Goal: Obtain resource: Download file/media

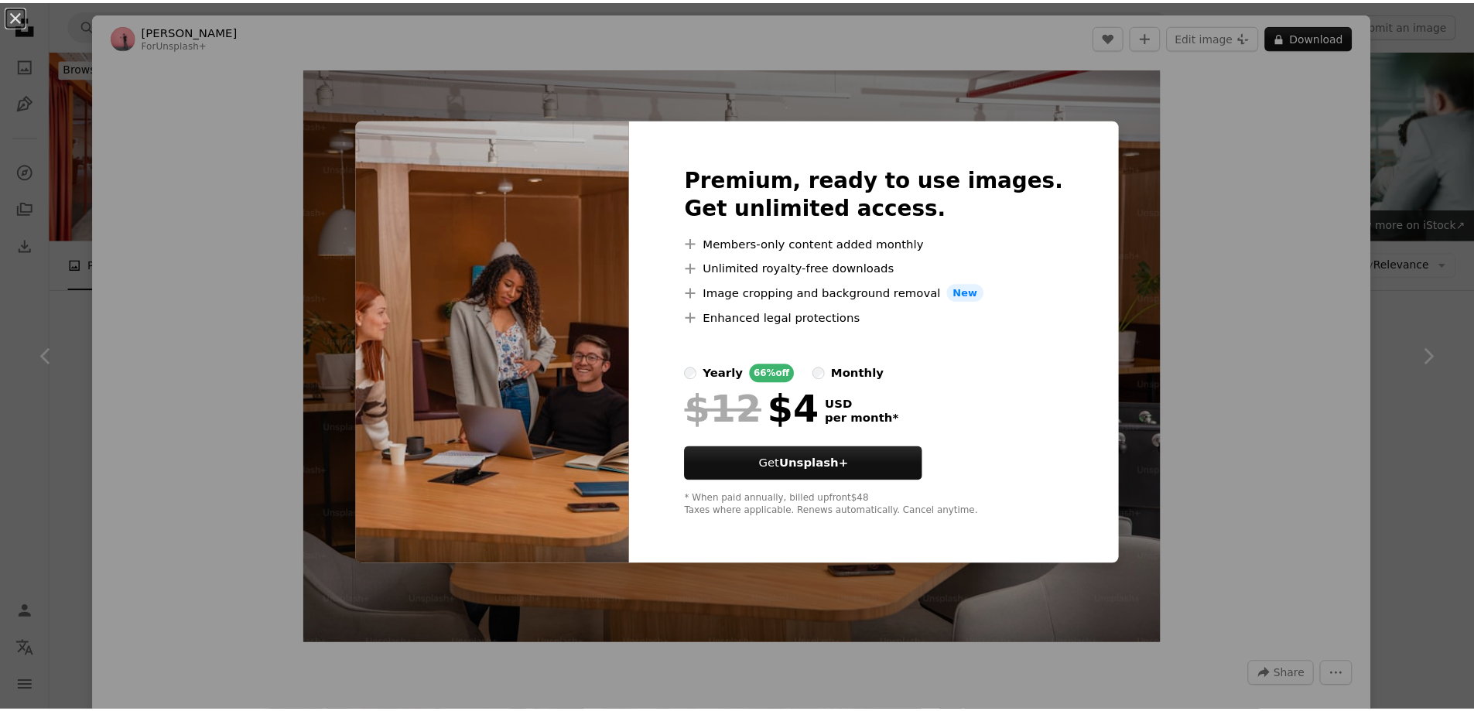
scroll to position [541, 0]
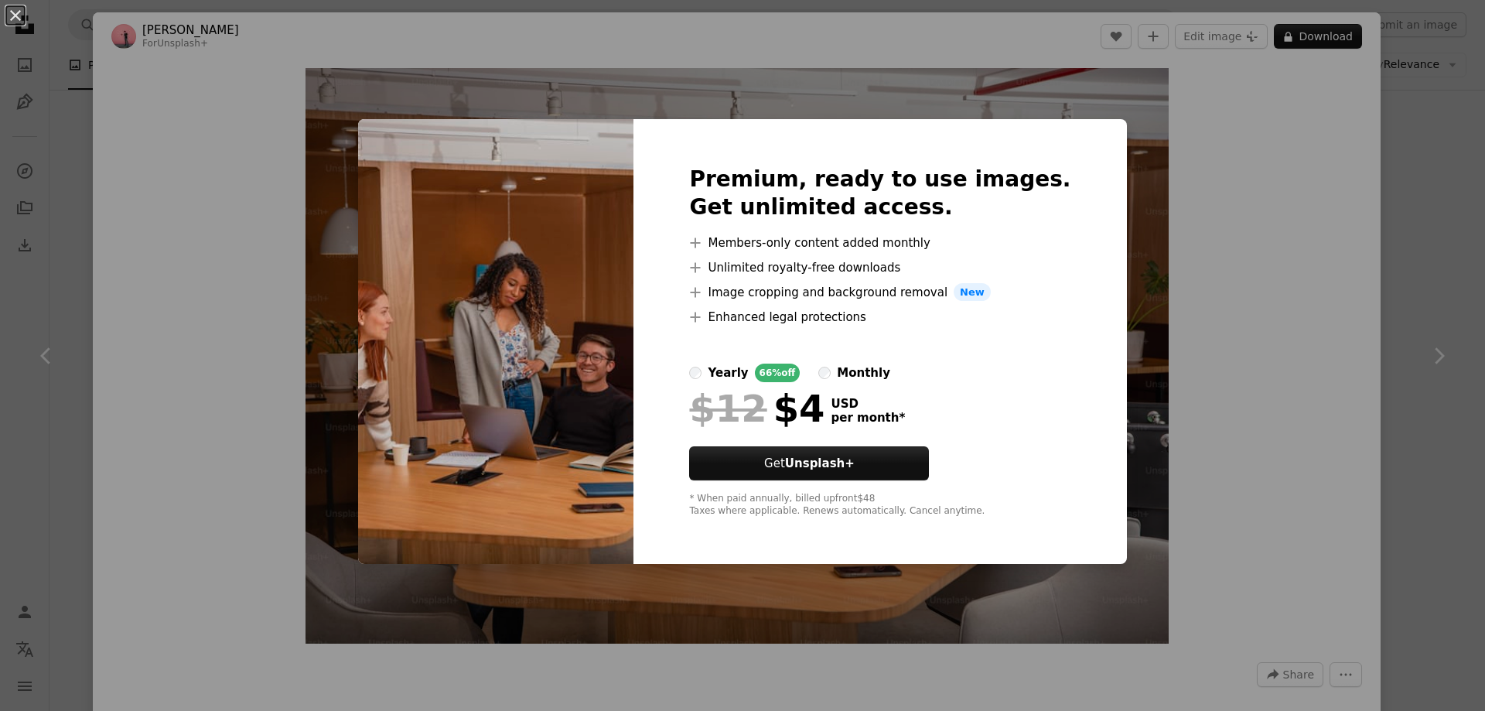
click at [1351, 241] on div "An X shape Premium, ready to use images. Get unlimited access. A plus sign Memb…" at bounding box center [742, 355] width 1485 height 711
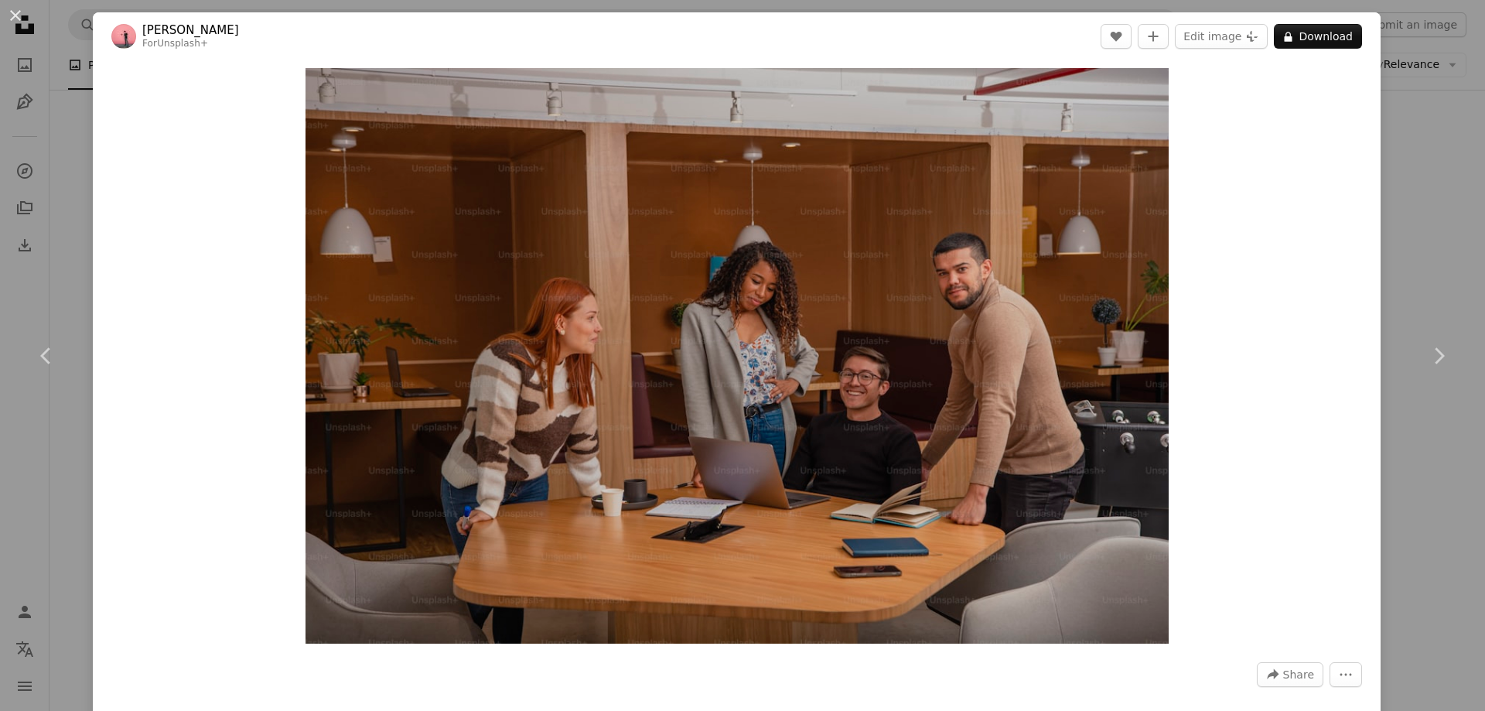
click at [1397, 223] on div "An X shape Chevron left Chevron right [PERSON_NAME] For Unsplash+ A heart A plu…" at bounding box center [742, 355] width 1485 height 711
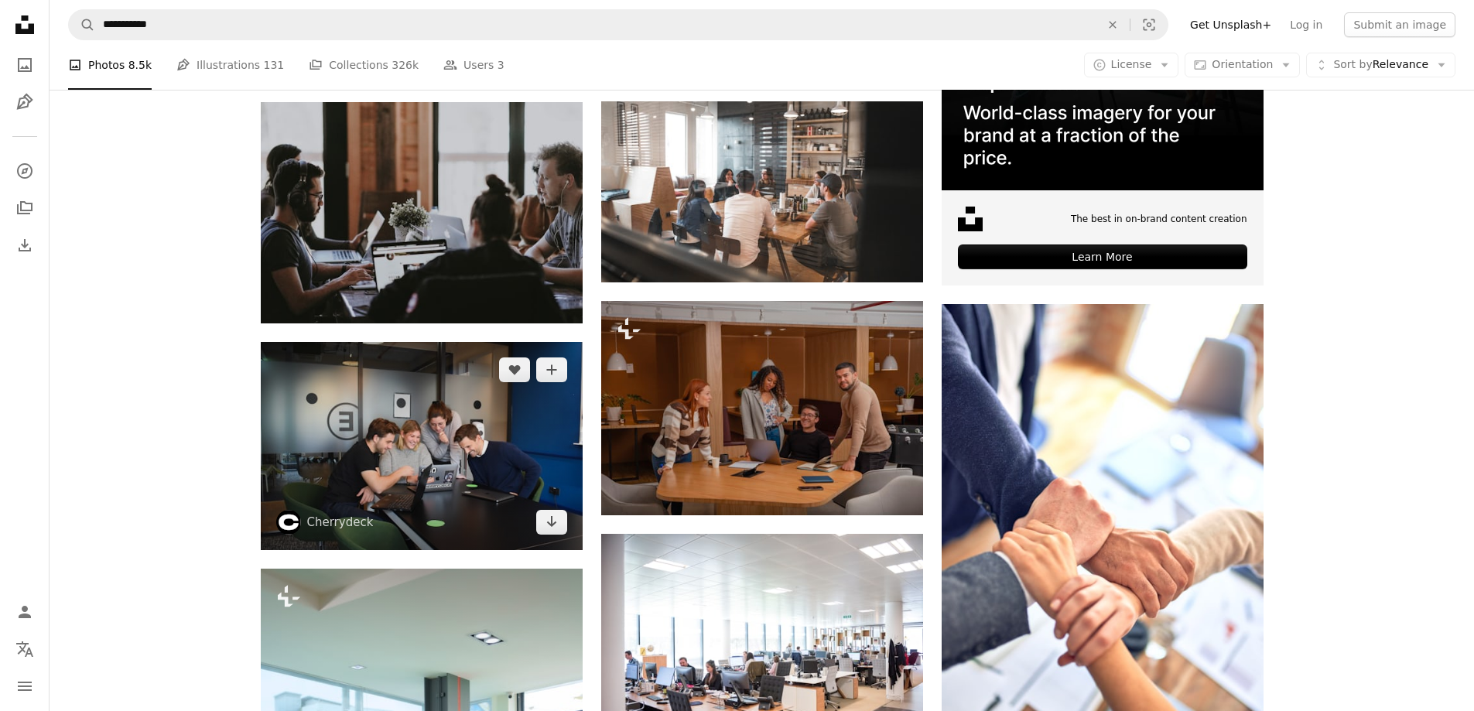
click at [449, 398] on img at bounding box center [422, 446] width 322 height 209
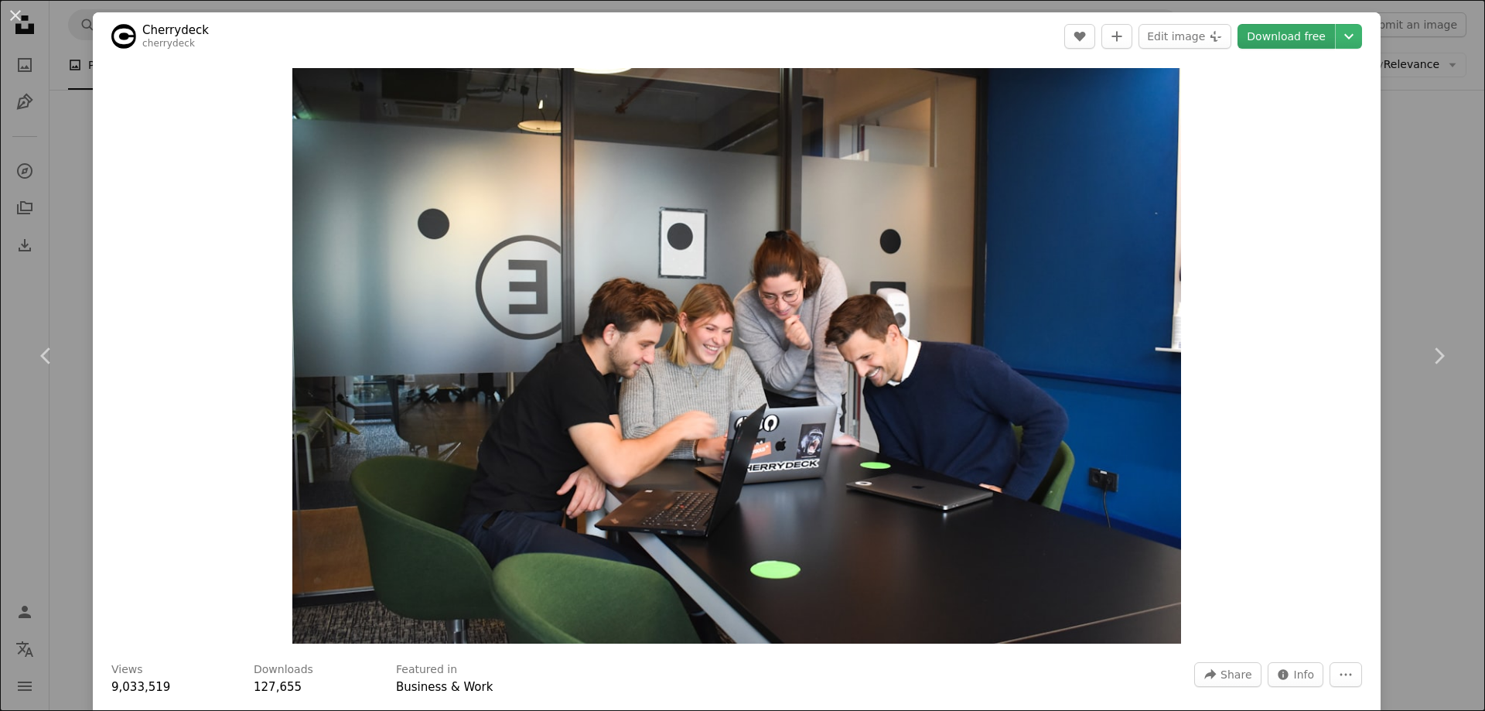
click at [1278, 39] on link "Download free" at bounding box center [1286, 36] width 97 height 25
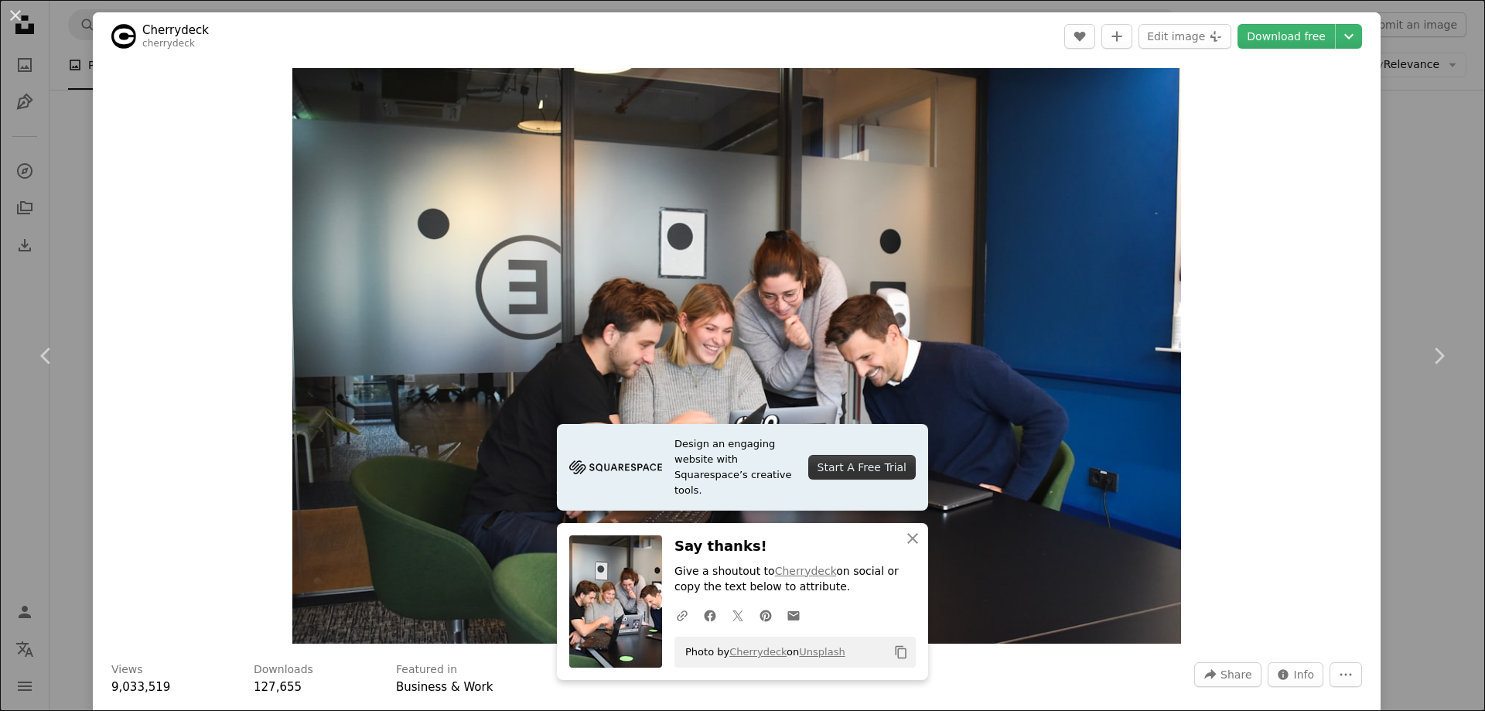
click at [1393, 138] on div "An X shape Chevron left Chevron right Cherrydeck cherrydeck A heart A plus sign…" at bounding box center [742, 355] width 1485 height 711
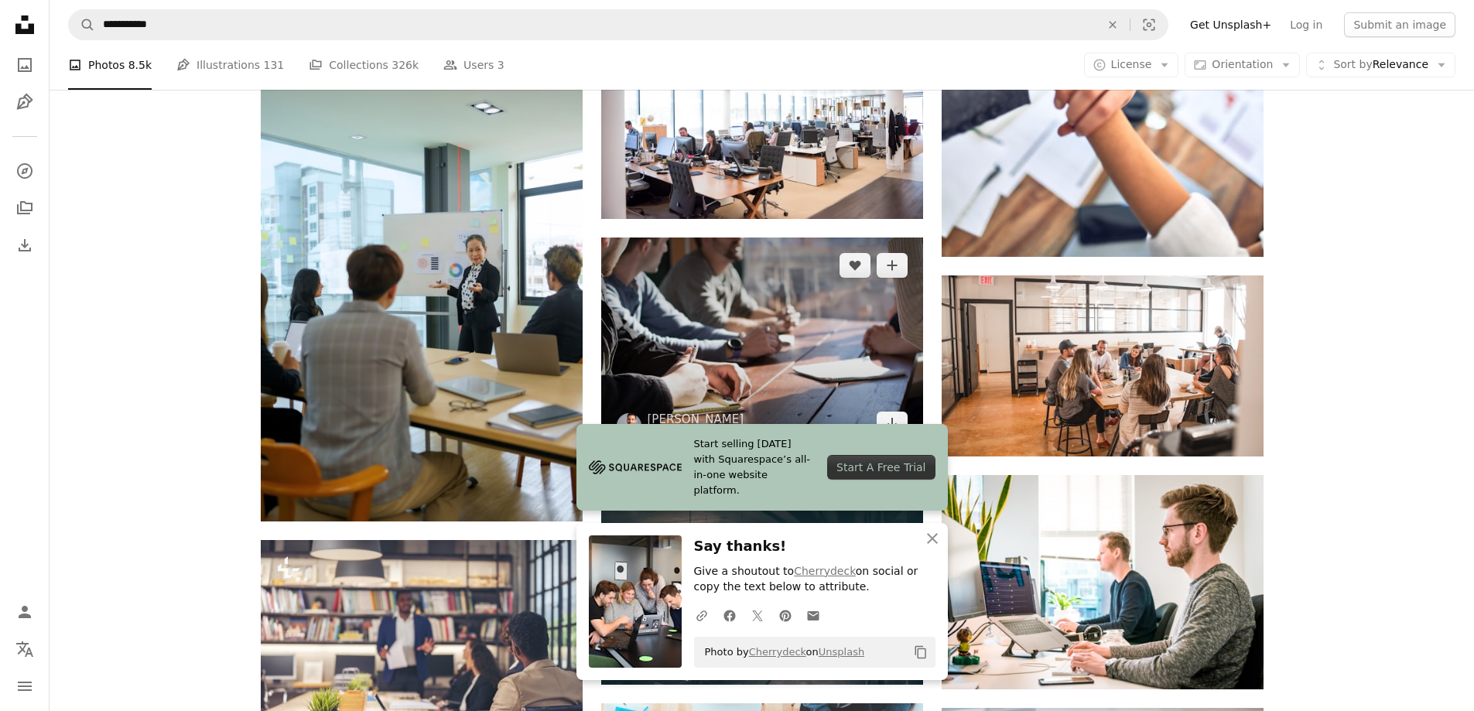
scroll to position [1083, 0]
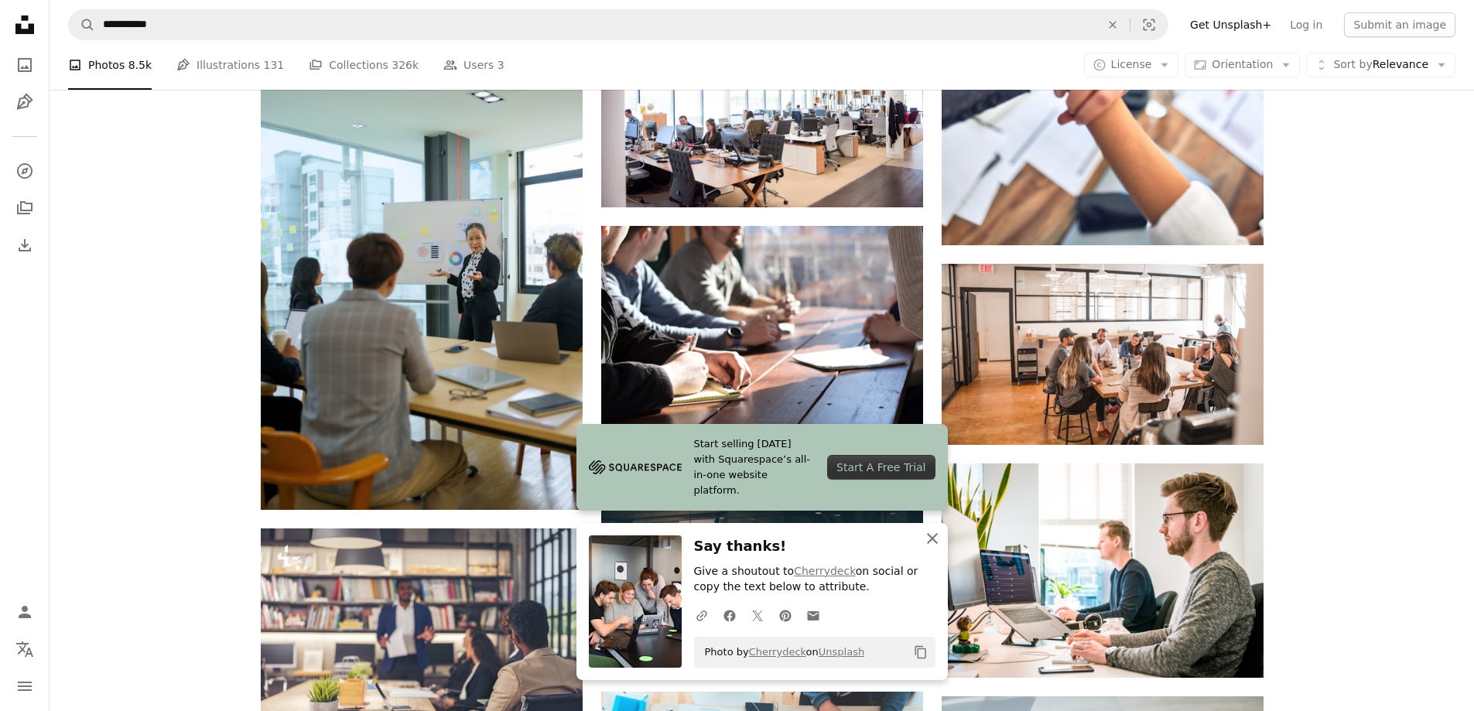
click at [931, 536] on icon "button" at bounding box center [932, 538] width 11 height 11
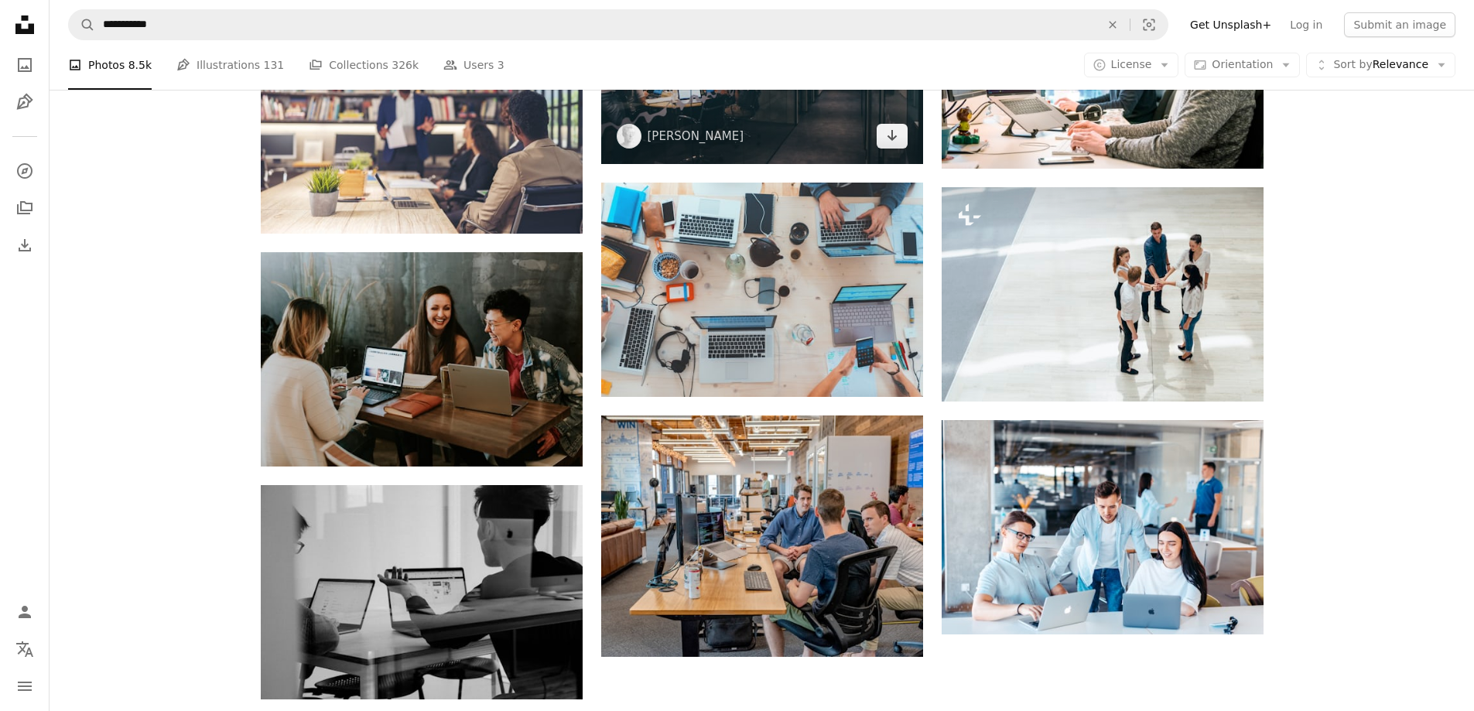
scroll to position [1702, 0]
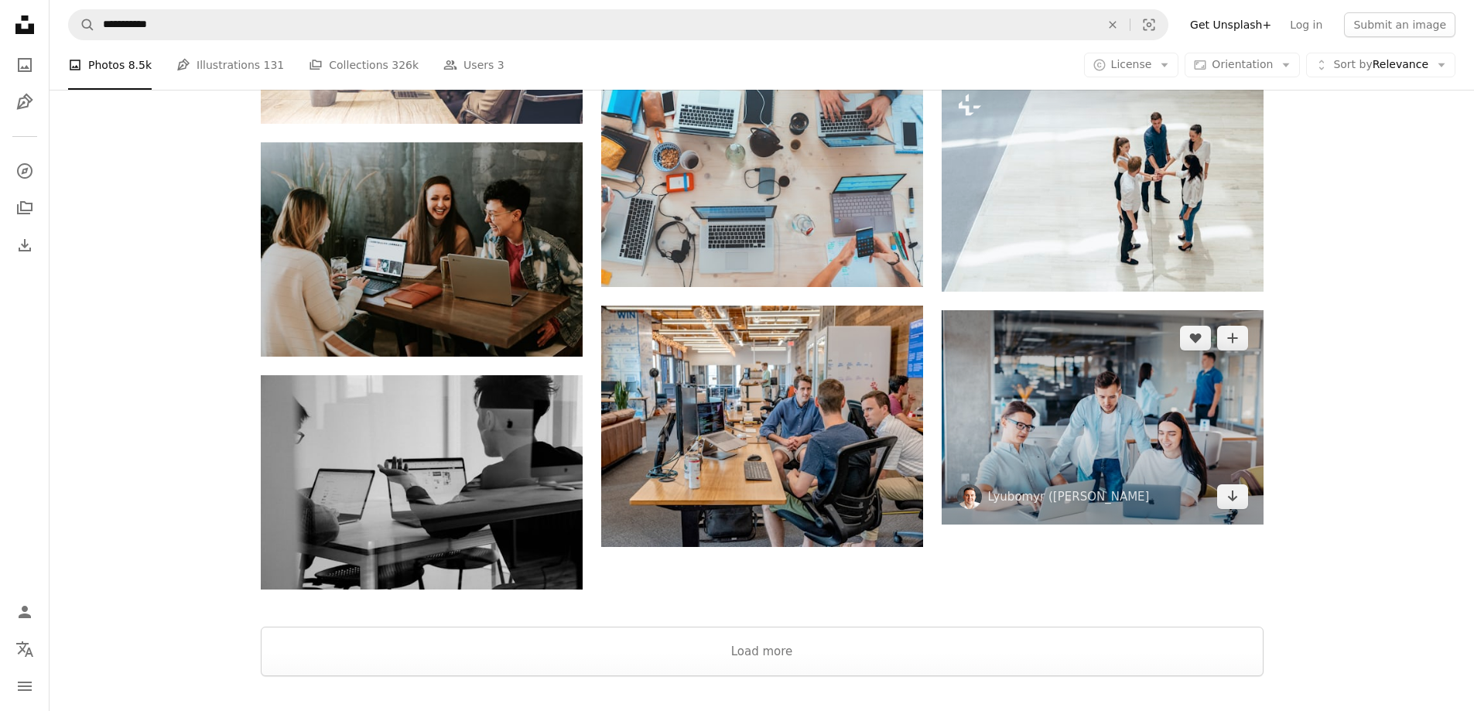
click at [1122, 434] on img at bounding box center [1102, 417] width 322 height 214
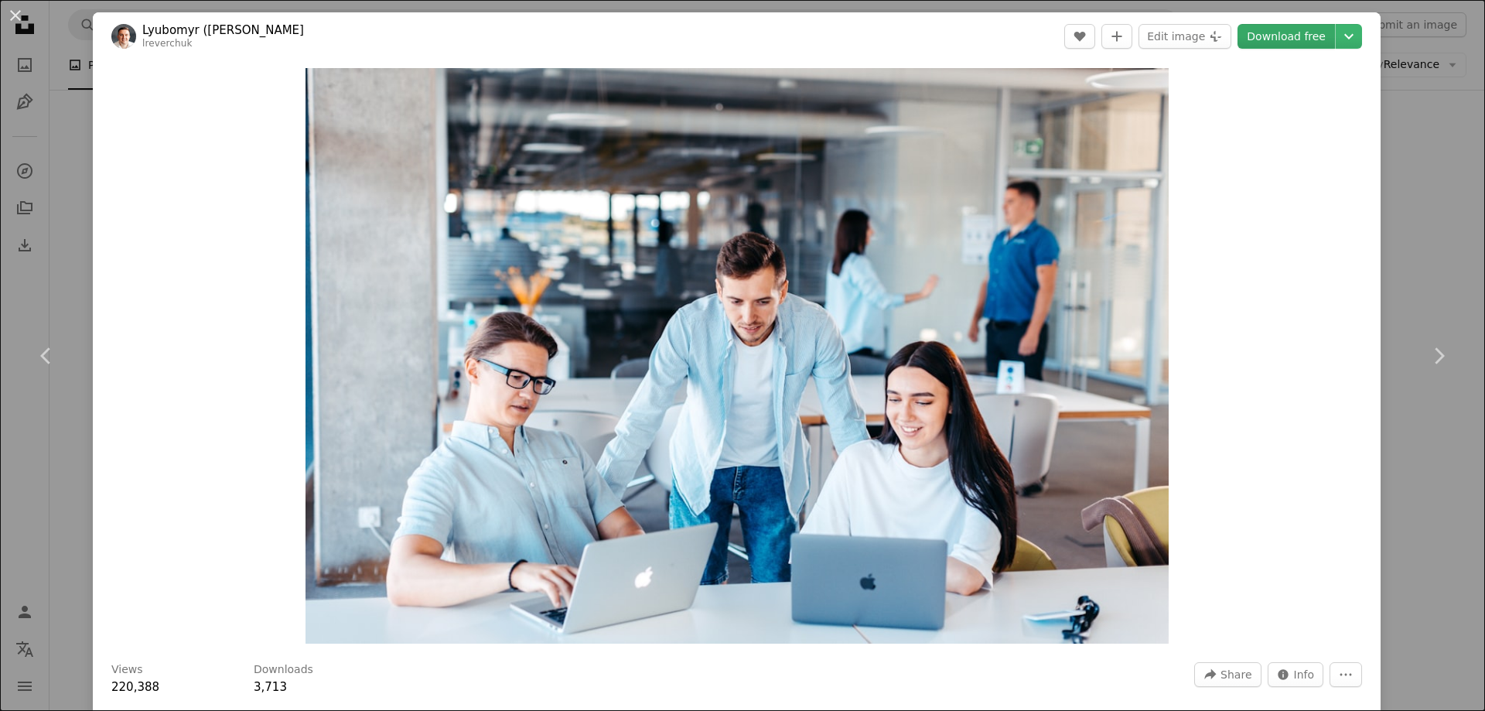
click at [1274, 32] on link "Download free" at bounding box center [1286, 36] width 97 height 25
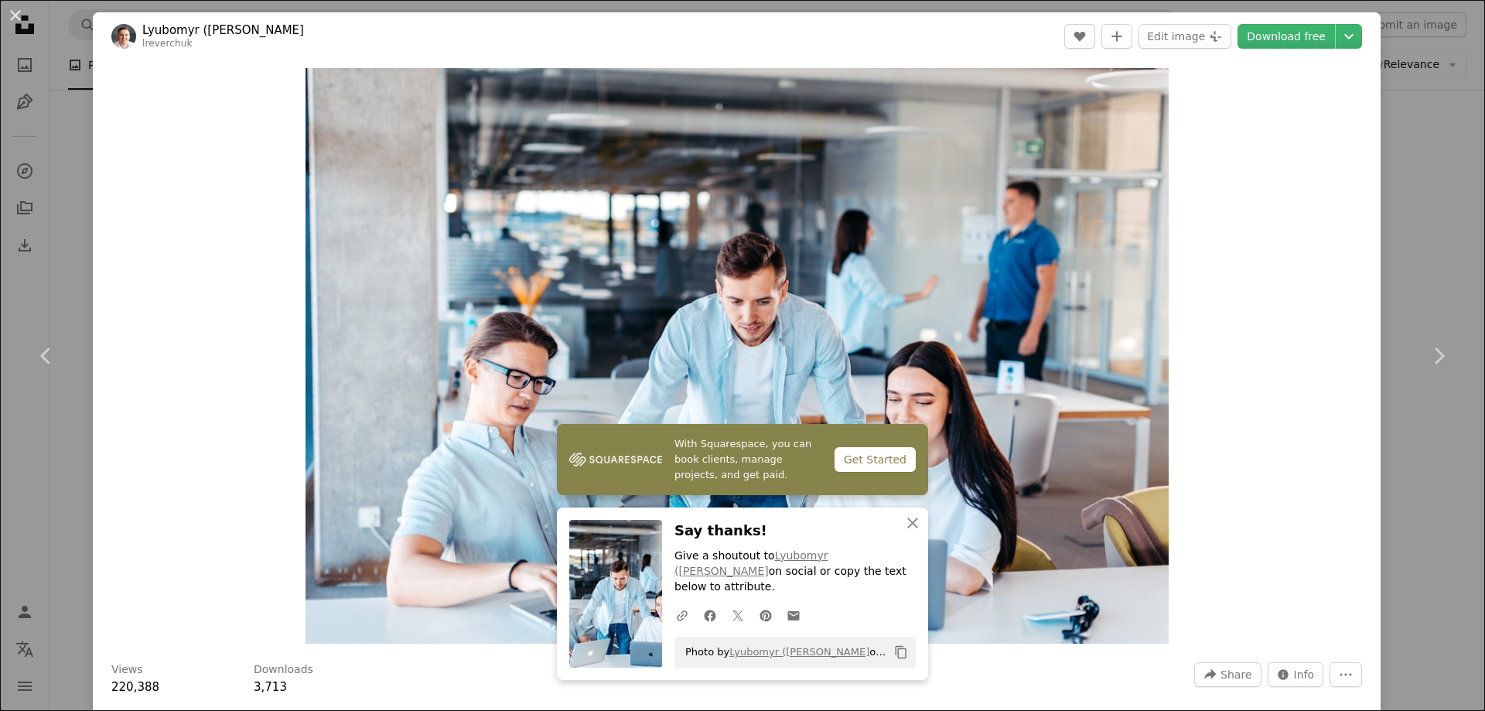
click at [1412, 191] on div "An X shape Chevron left Chevron right Lyubomyr ([PERSON_NAME]) Reverchuk lrever…" at bounding box center [742, 355] width 1485 height 711
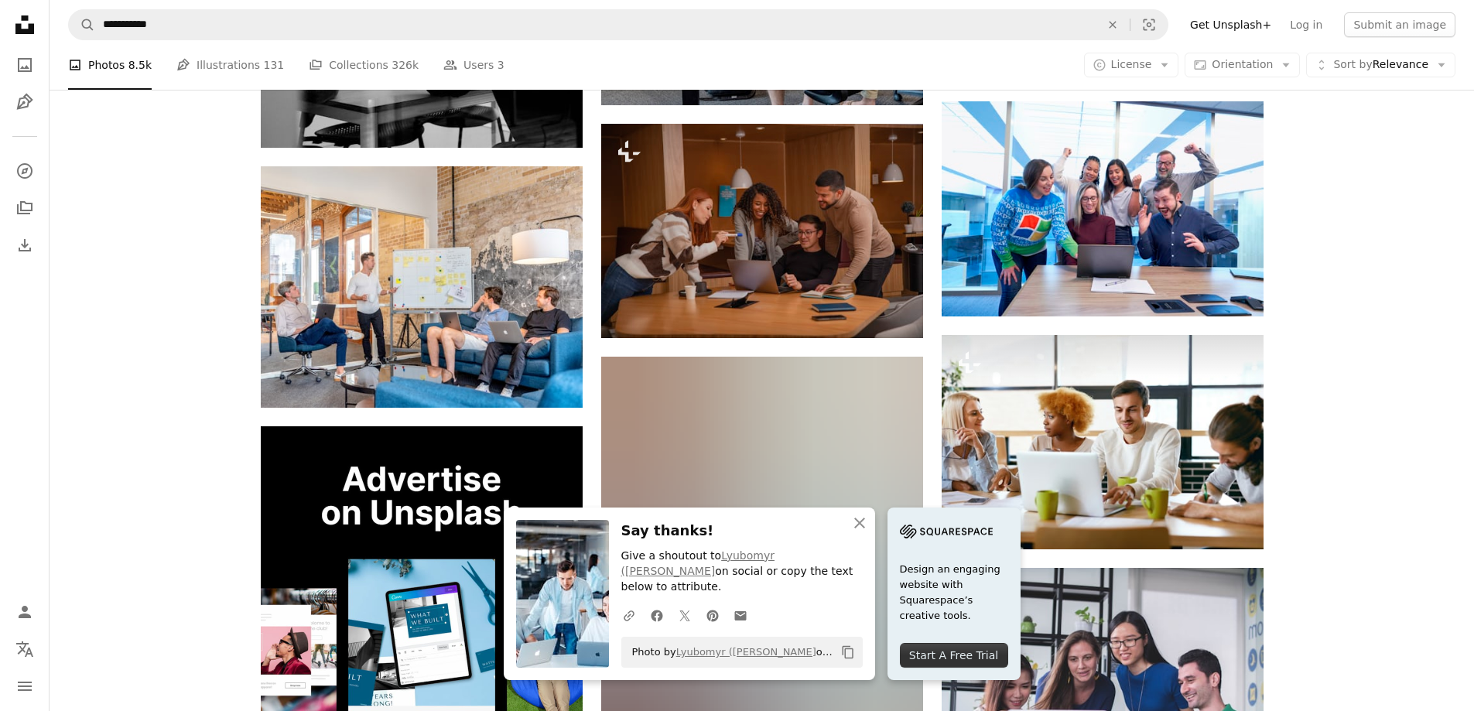
scroll to position [2166, 0]
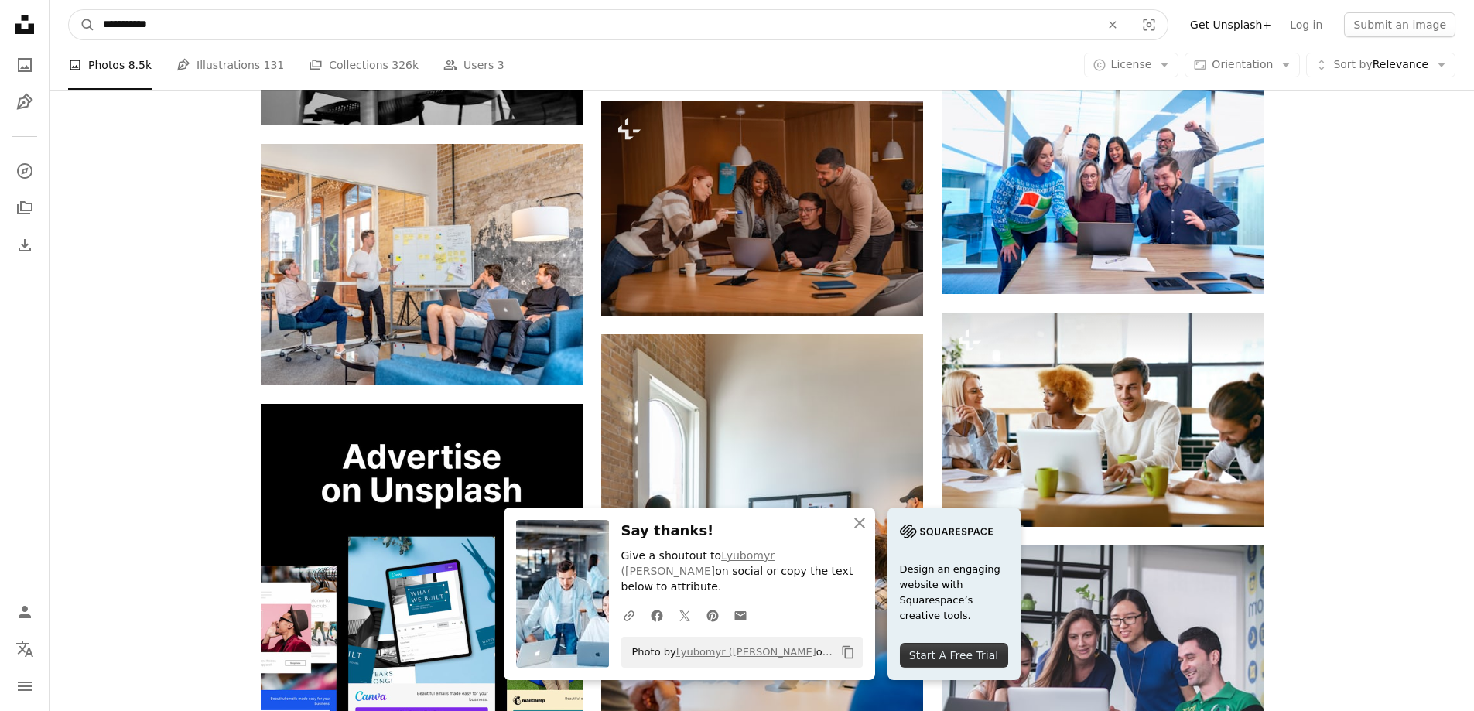
click at [215, 27] on input "**********" at bounding box center [595, 24] width 1000 height 29
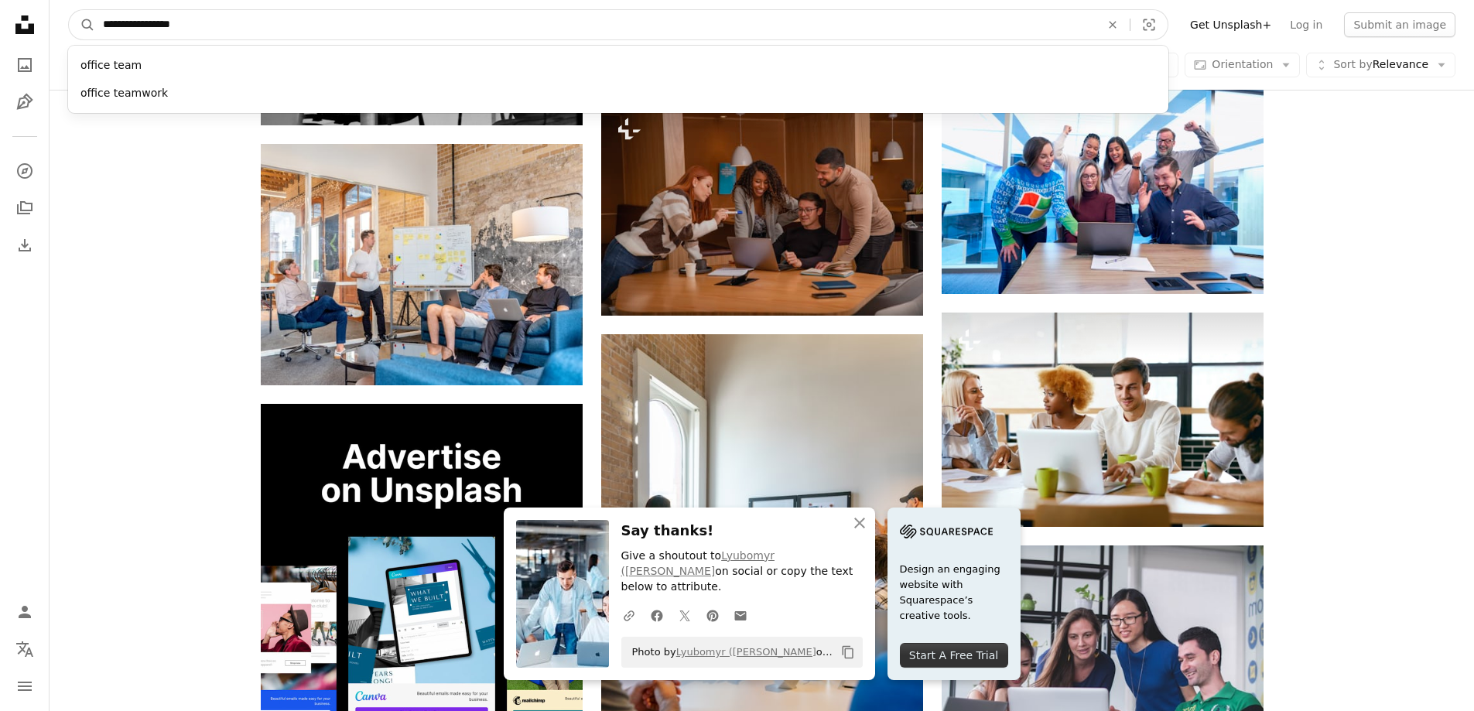
type input "**********"
click at [69, 10] on button "A magnifying glass" at bounding box center [82, 24] width 26 height 29
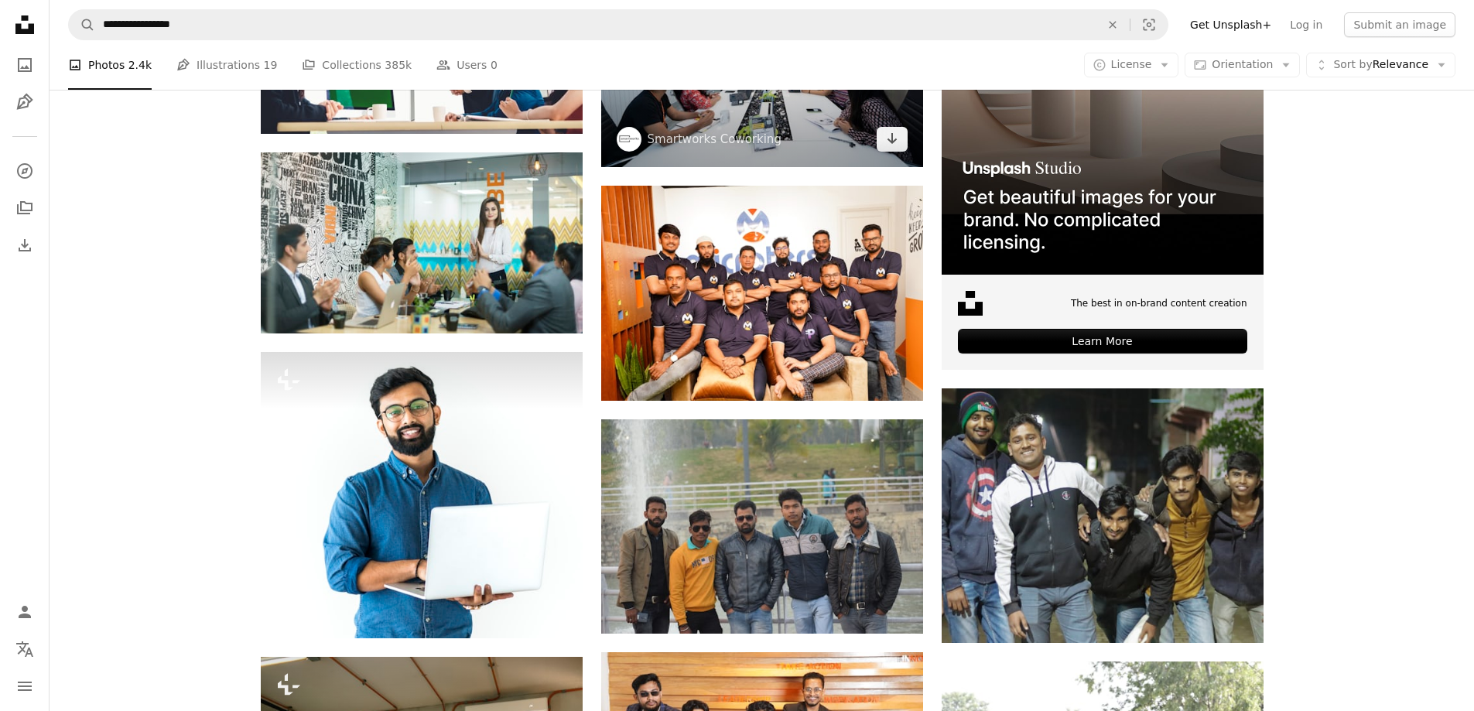
scroll to position [464, 0]
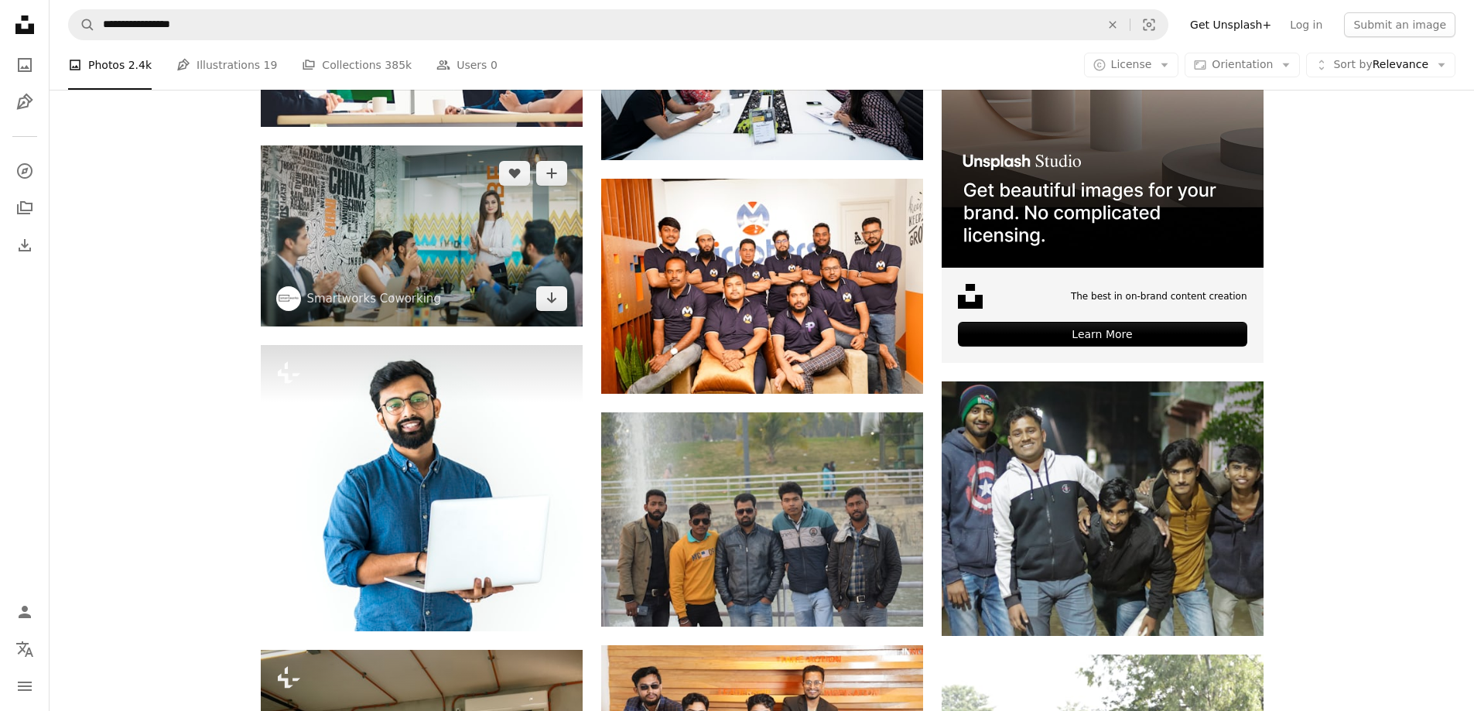
click at [487, 240] on img at bounding box center [422, 235] width 322 height 181
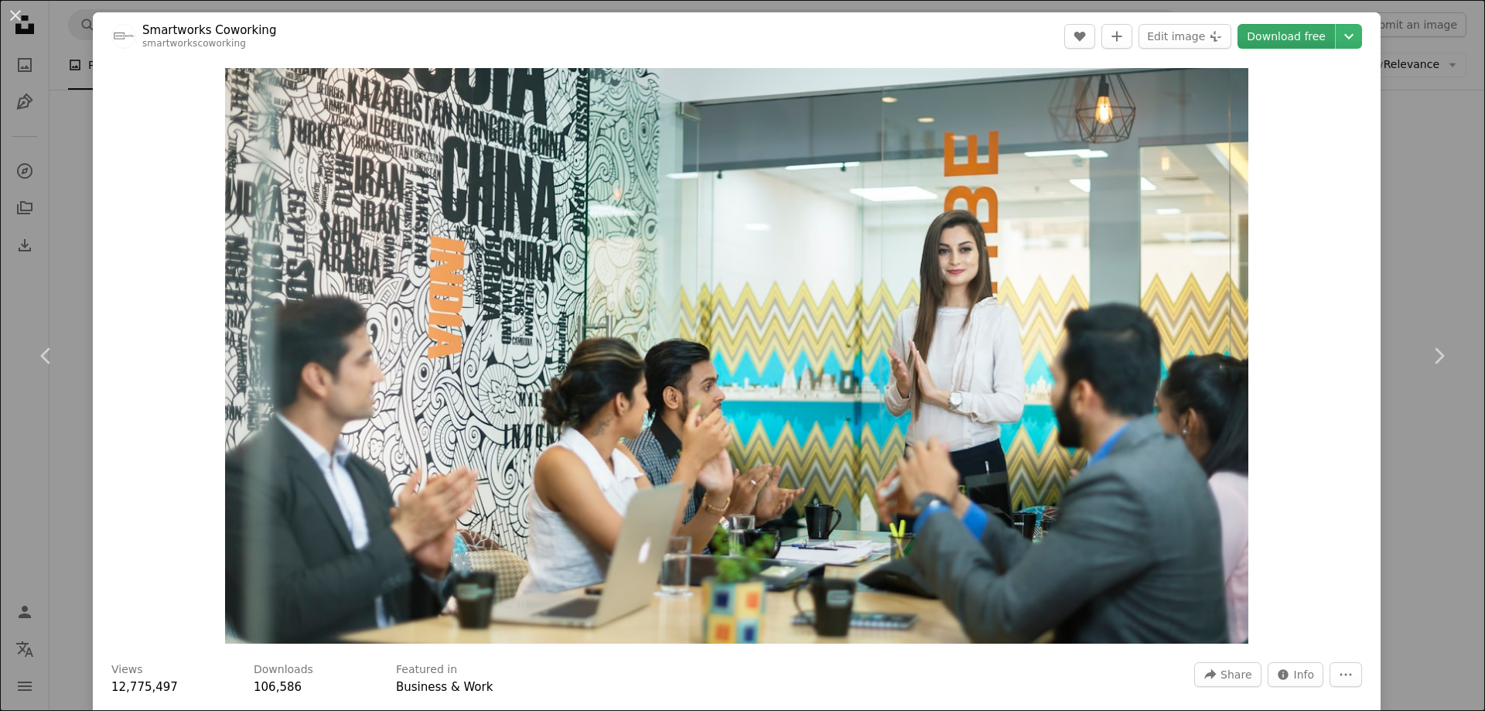
click at [1269, 43] on link "Download free" at bounding box center [1286, 36] width 97 height 25
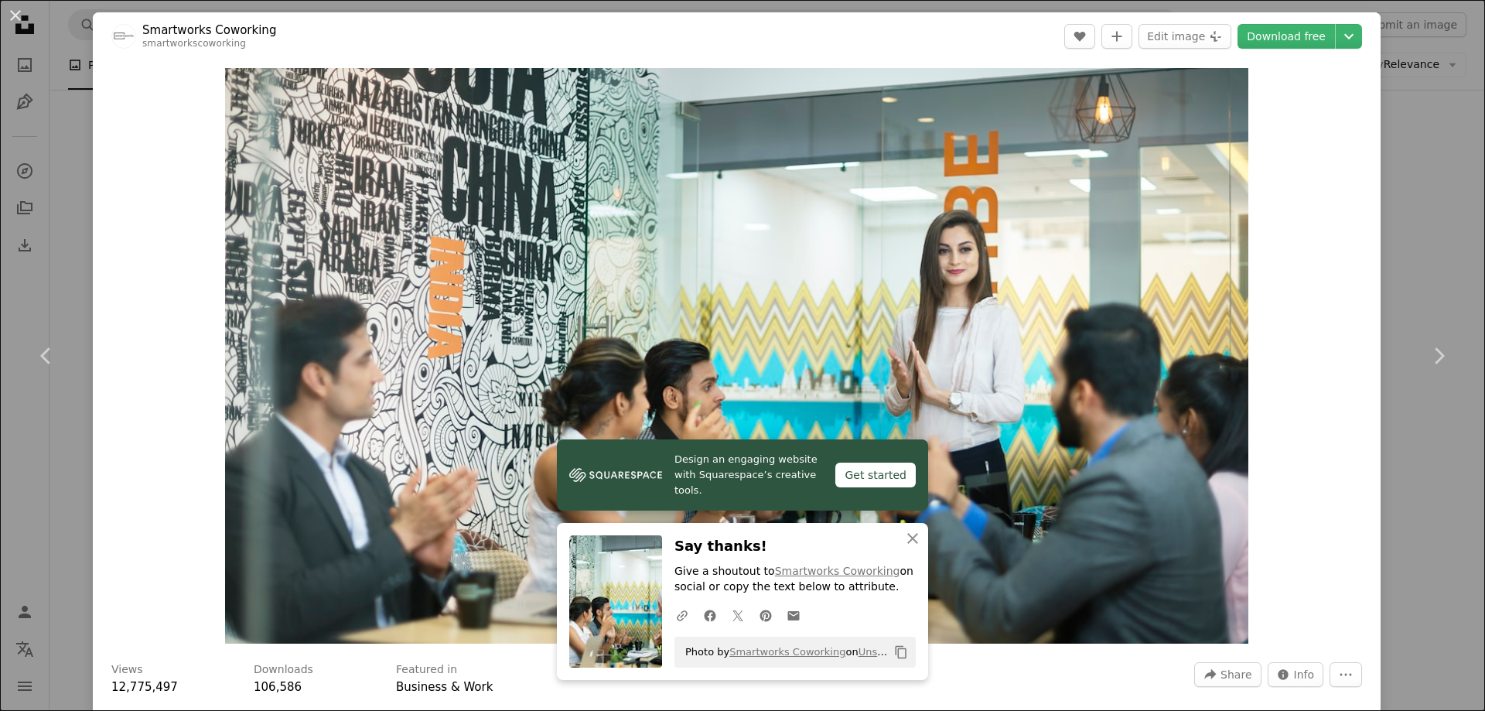
click at [1405, 211] on div "An X shape Chevron left Chevron right Smartworks Coworking smartworkscoworking …" at bounding box center [742, 355] width 1485 height 711
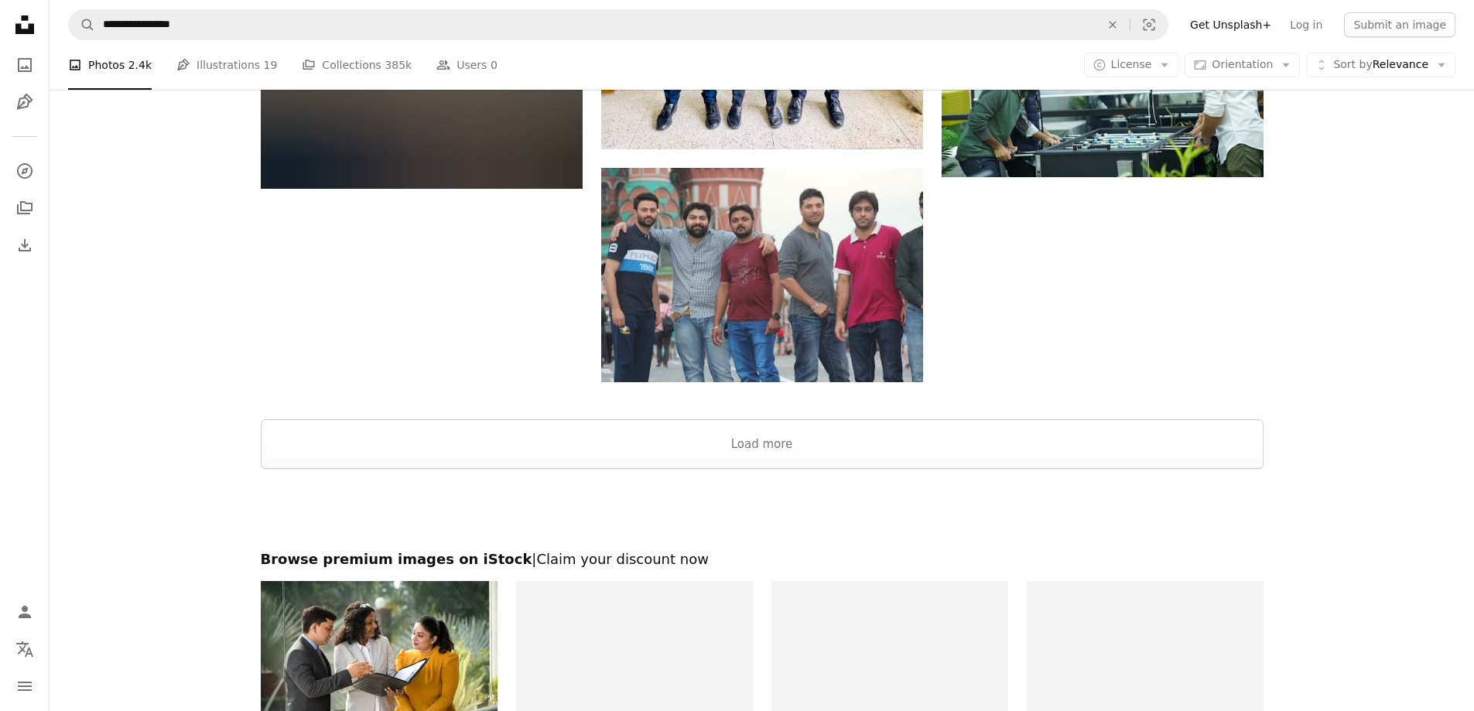
scroll to position [2320, 0]
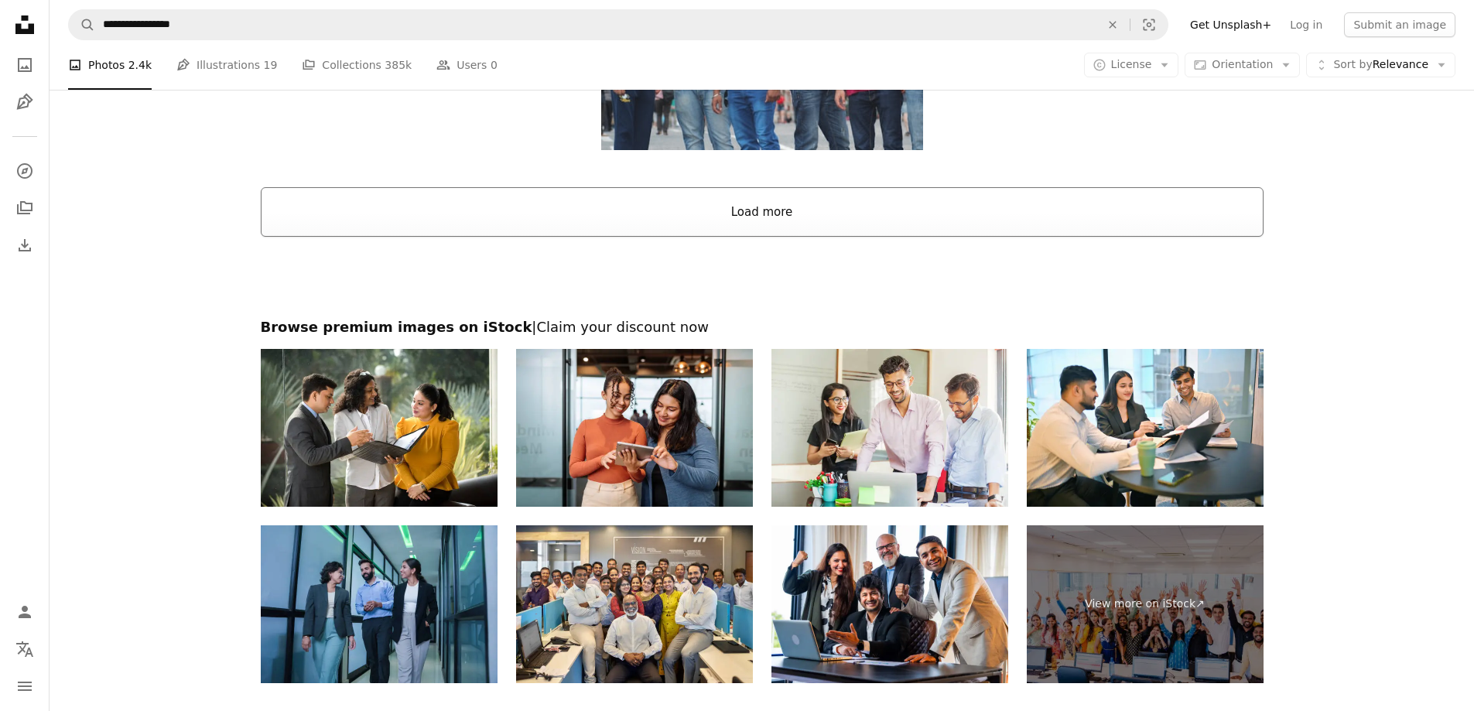
click at [858, 203] on button "Load more" at bounding box center [762, 212] width 1002 height 50
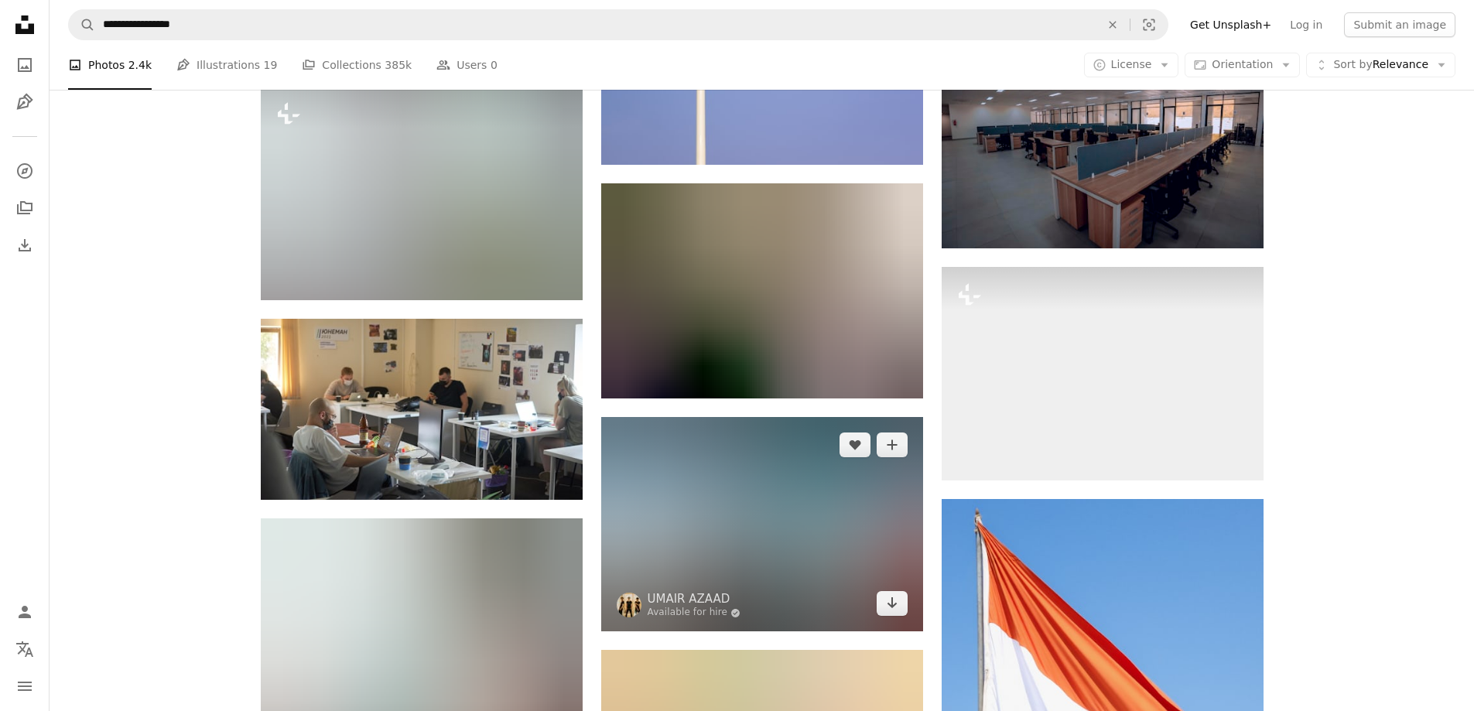
scroll to position [16707, 0]
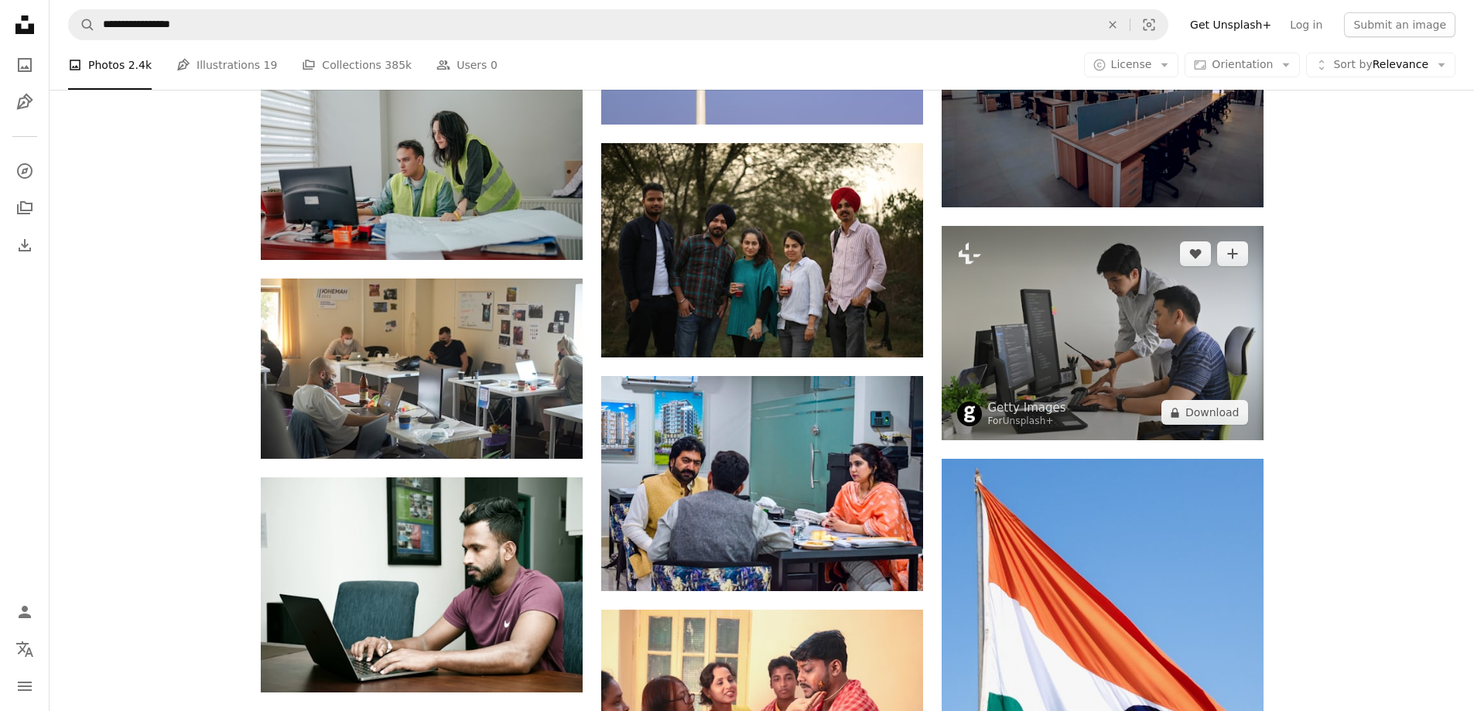
click at [1159, 324] on img at bounding box center [1102, 333] width 322 height 214
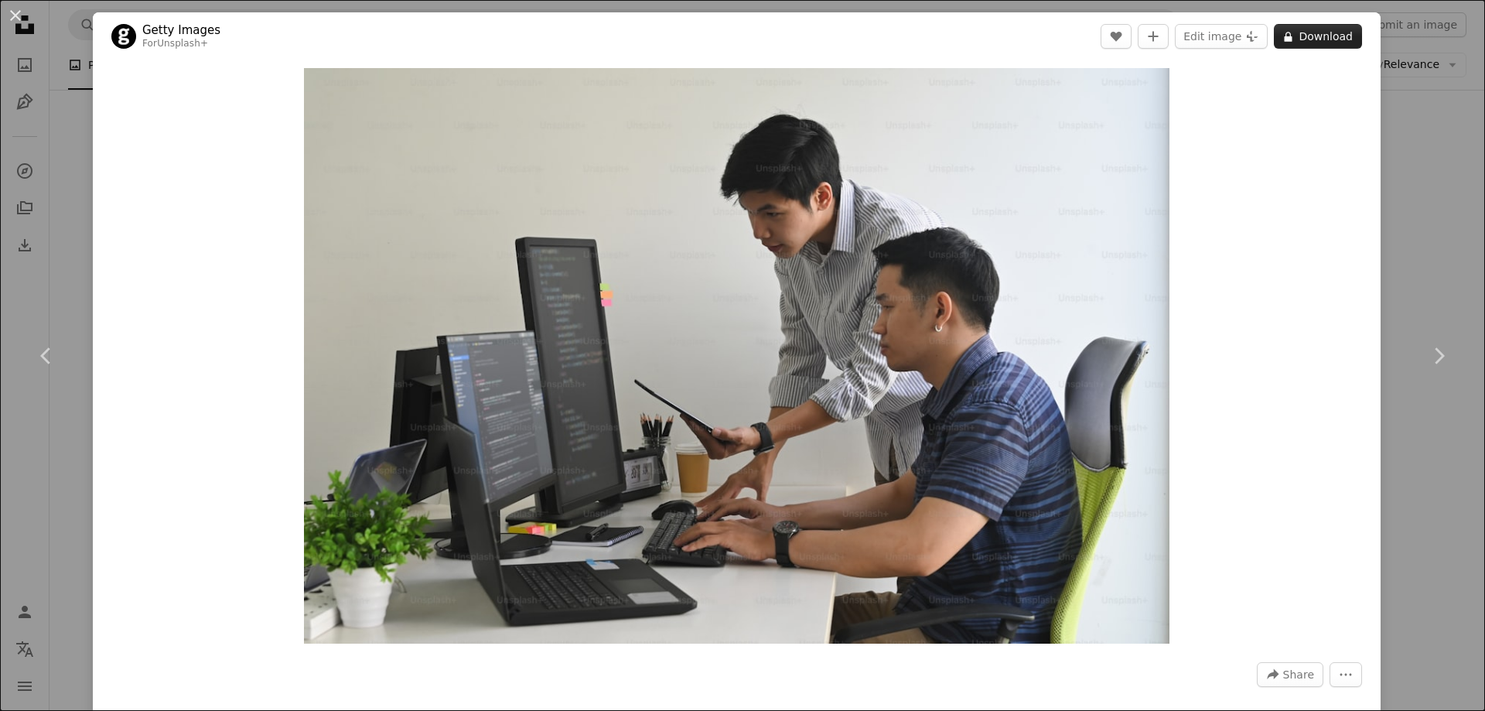
click at [1309, 40] on button "A lock Download" at bounding box center [1318, 36] width 88 height 25
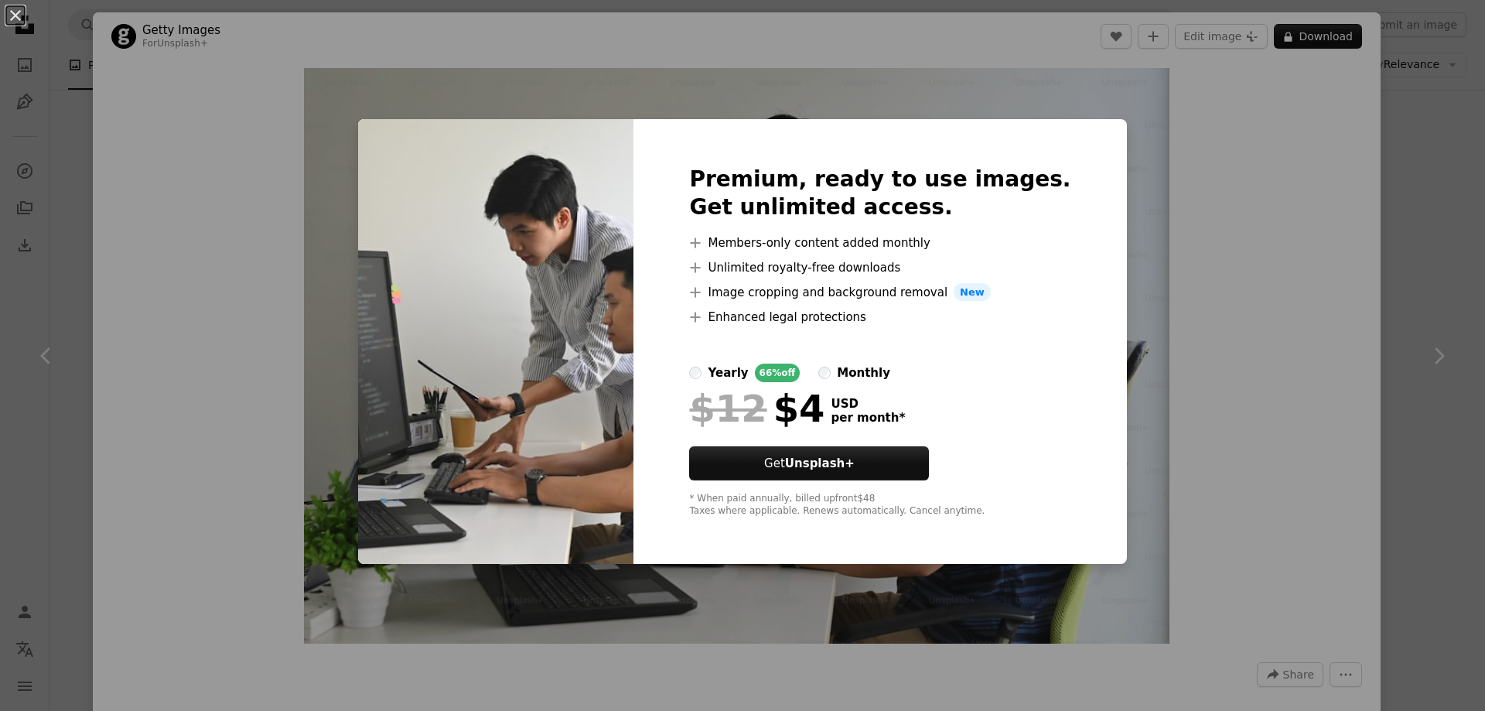
click at [1433, 183] on div "An X shape Premium, ready to use images. Get unlimited access. A plus sign Memb…" at bounding box center [742, 355] width 1485 height 711
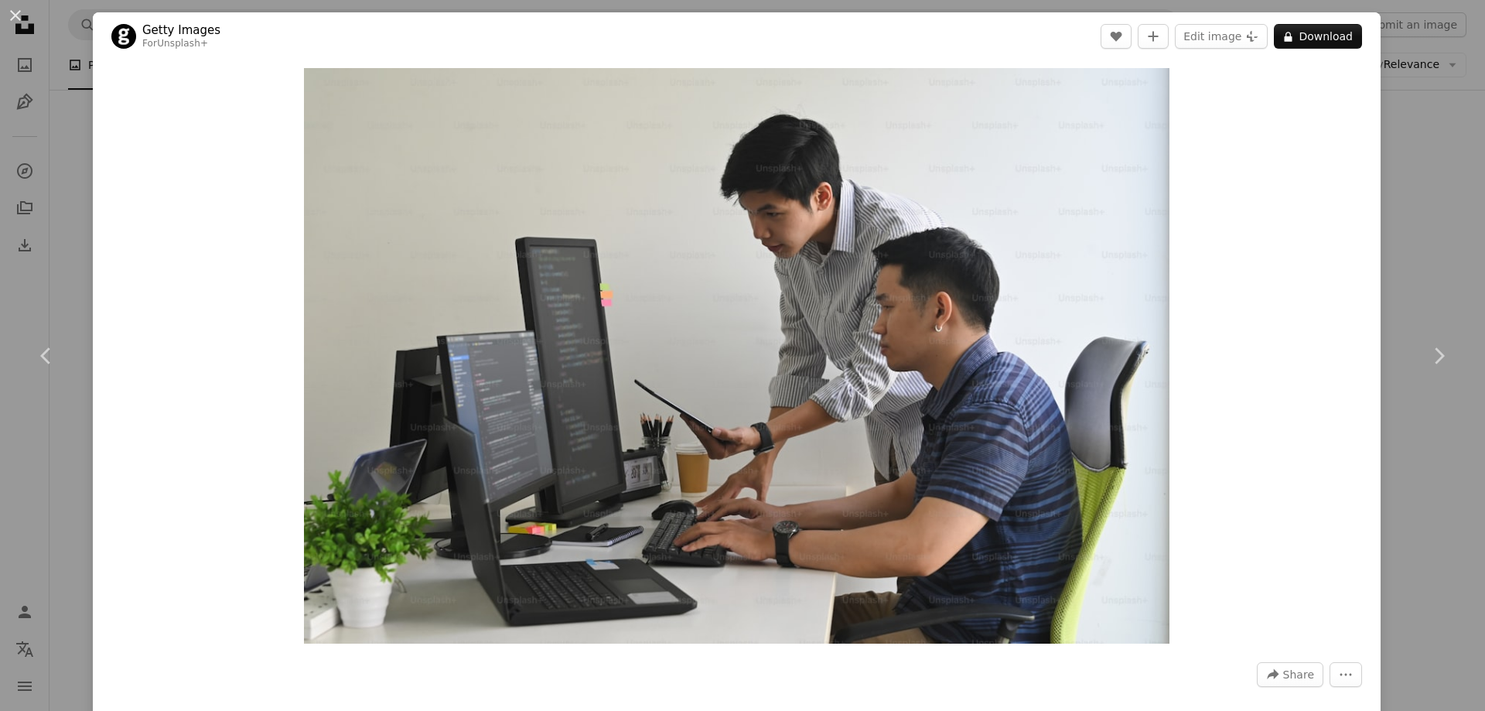
click at [1424, 193] on div "An X shape Chevron left Chevron right Getty Images For Unsplash+ A heart A plus…" at bounding box center [742, 355] width 1485 height 711
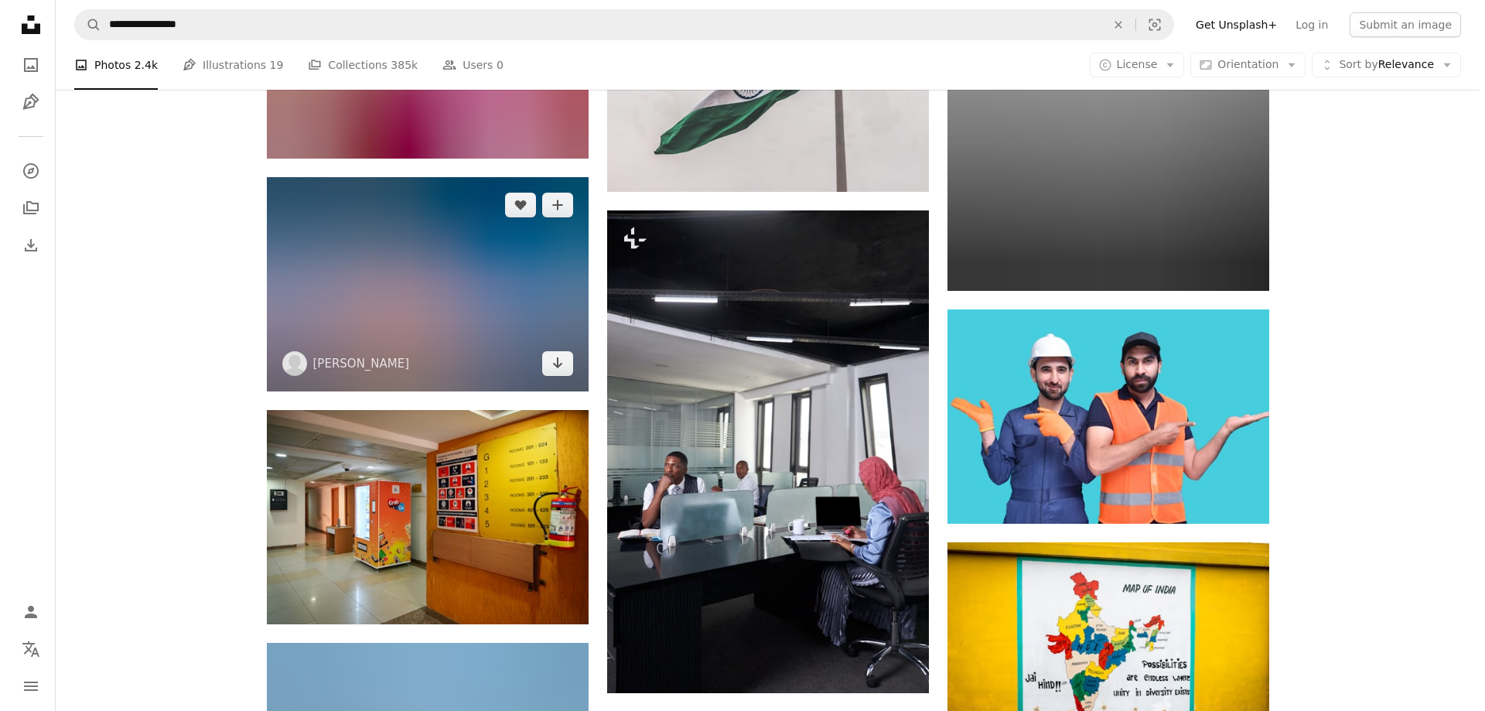
scroll to position [23669, 0]
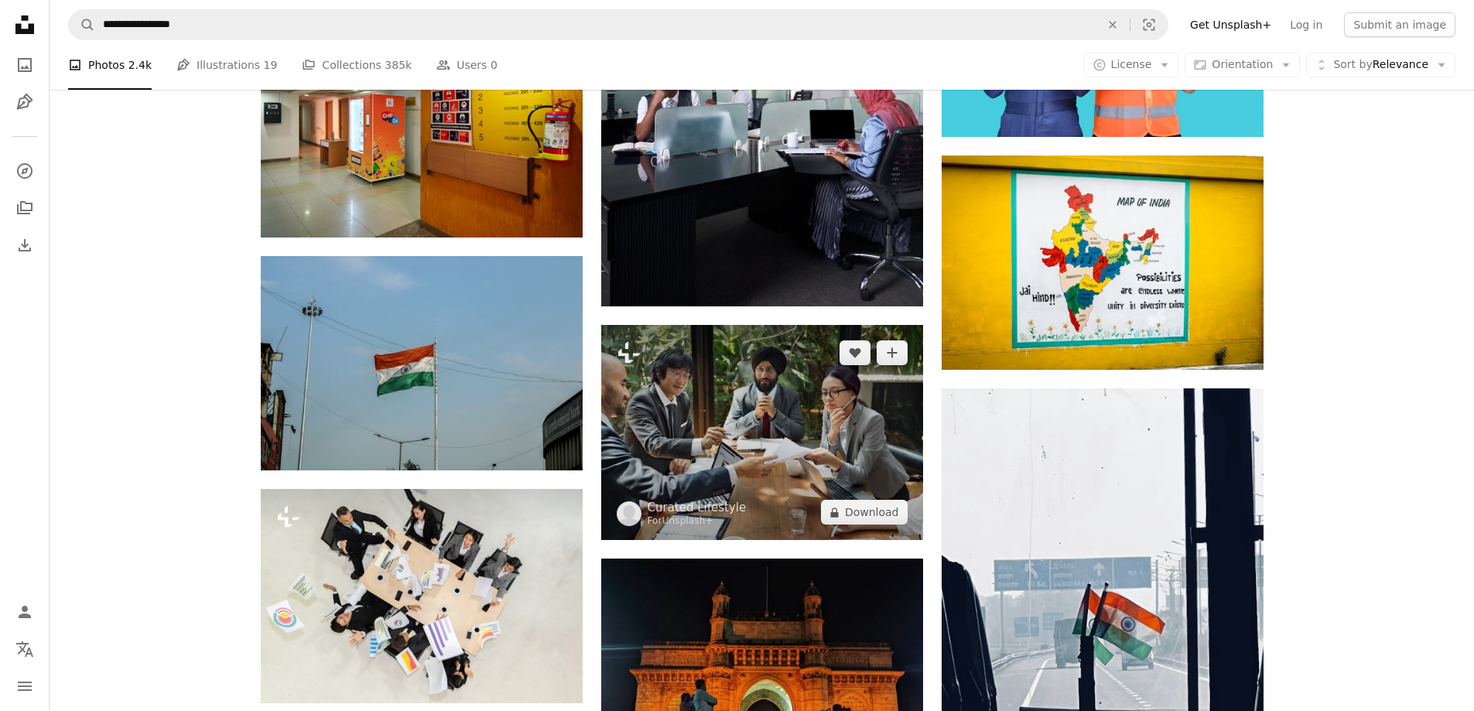
click at [761, 405] on img at bounding box center [762, 432] width 322 height 215
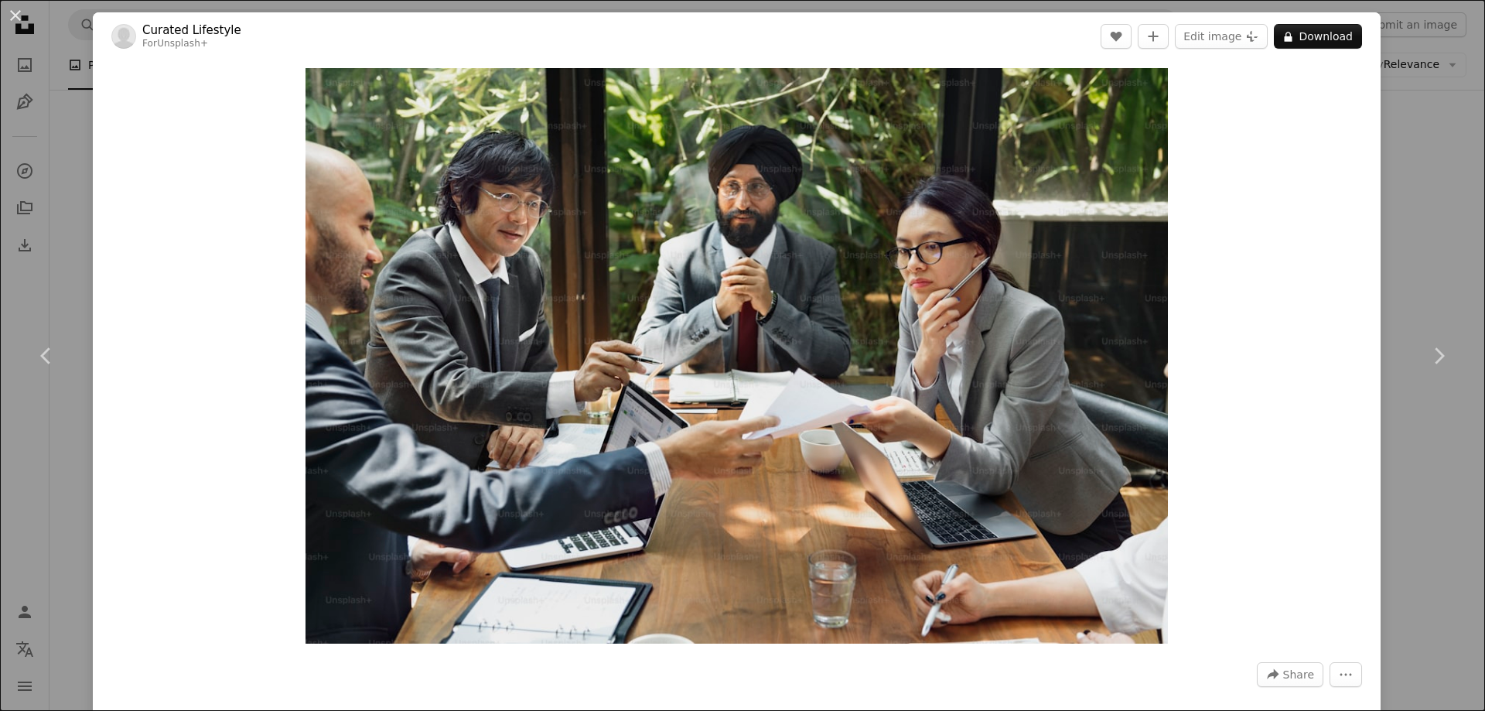
click at [1388, 177] on div "An X shape Chevron left Chevron right Curated Lifestyle For Unsplash+ A heart A…" at bounding box center [742, 355] width 1485 height 711
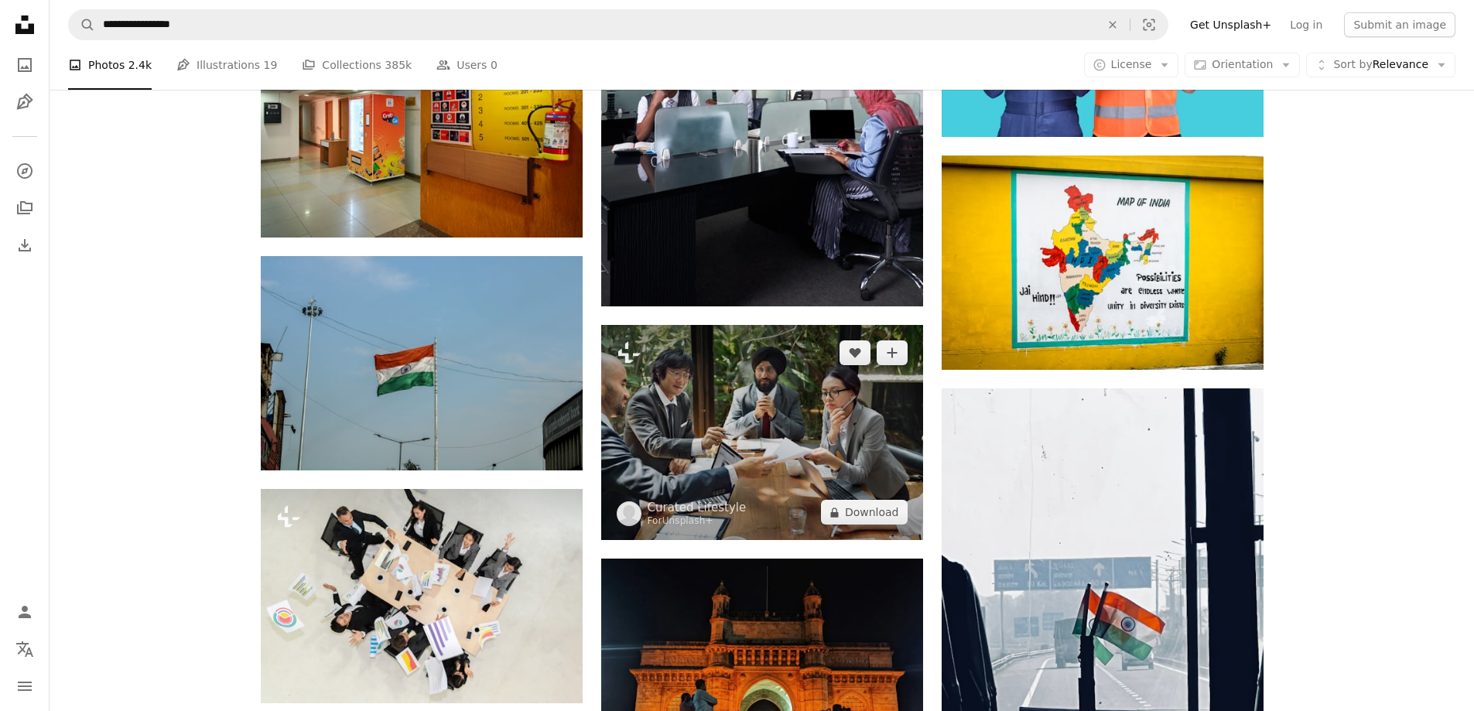
click at [764, 405] on img at bounding box center [762, 432] width 322 height 215
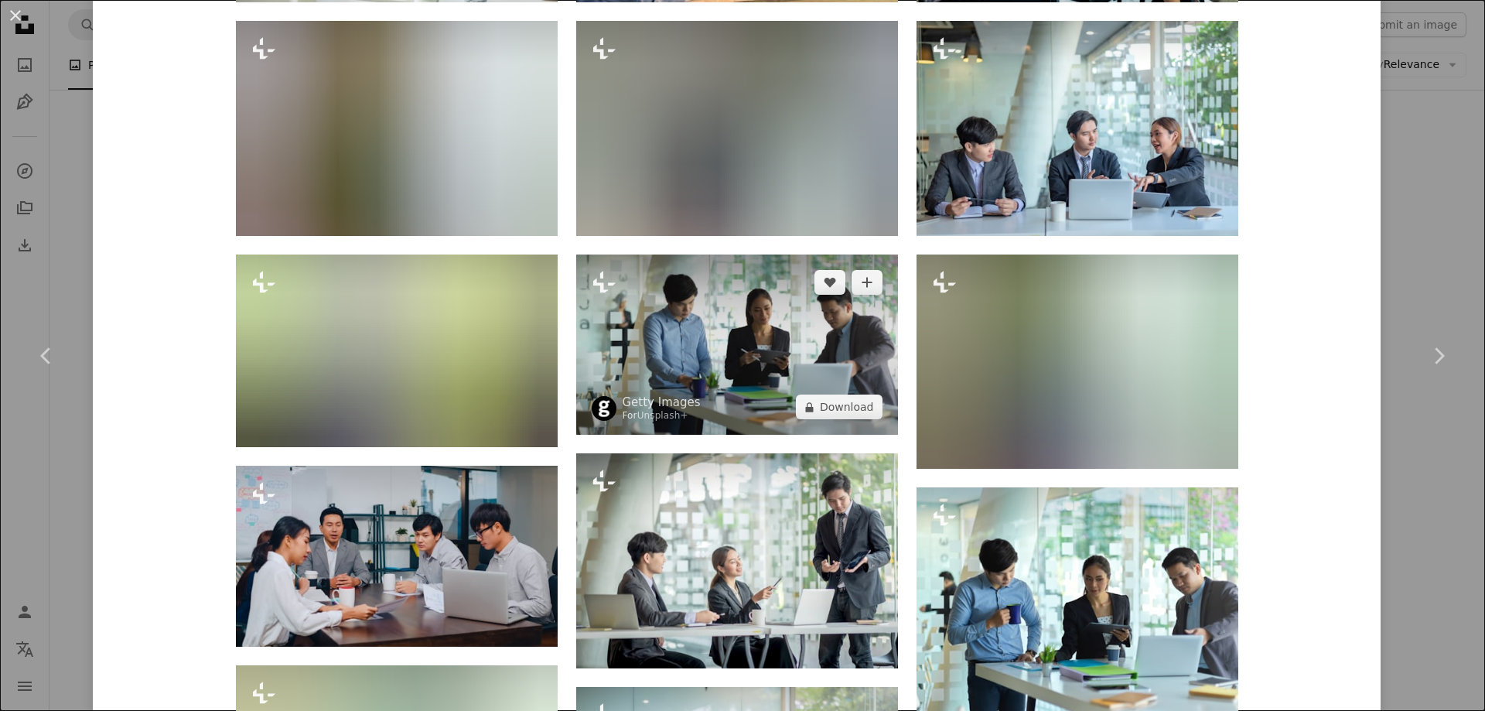
scroll to position [1702, 0]
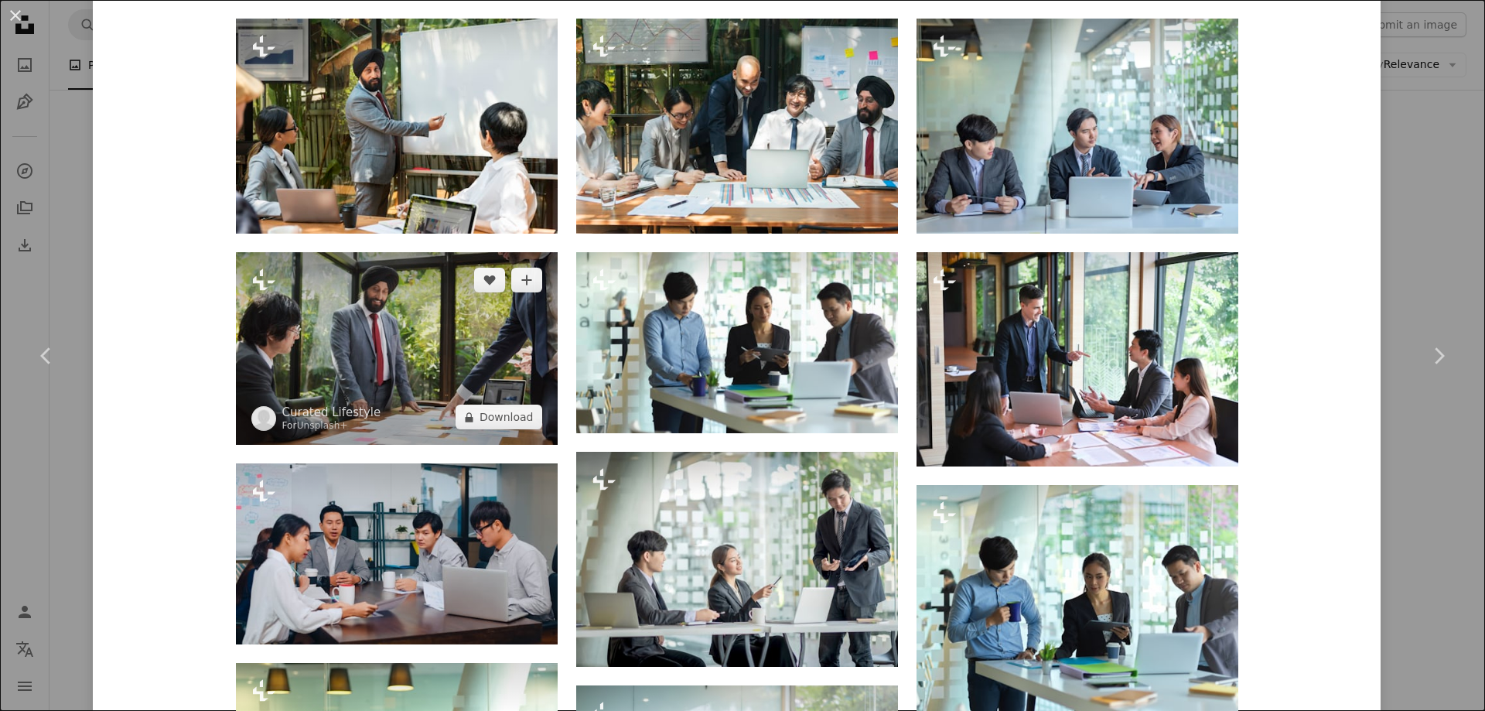
click at [390, 343] on img at bounding box center [397, 348] width 322 height 193
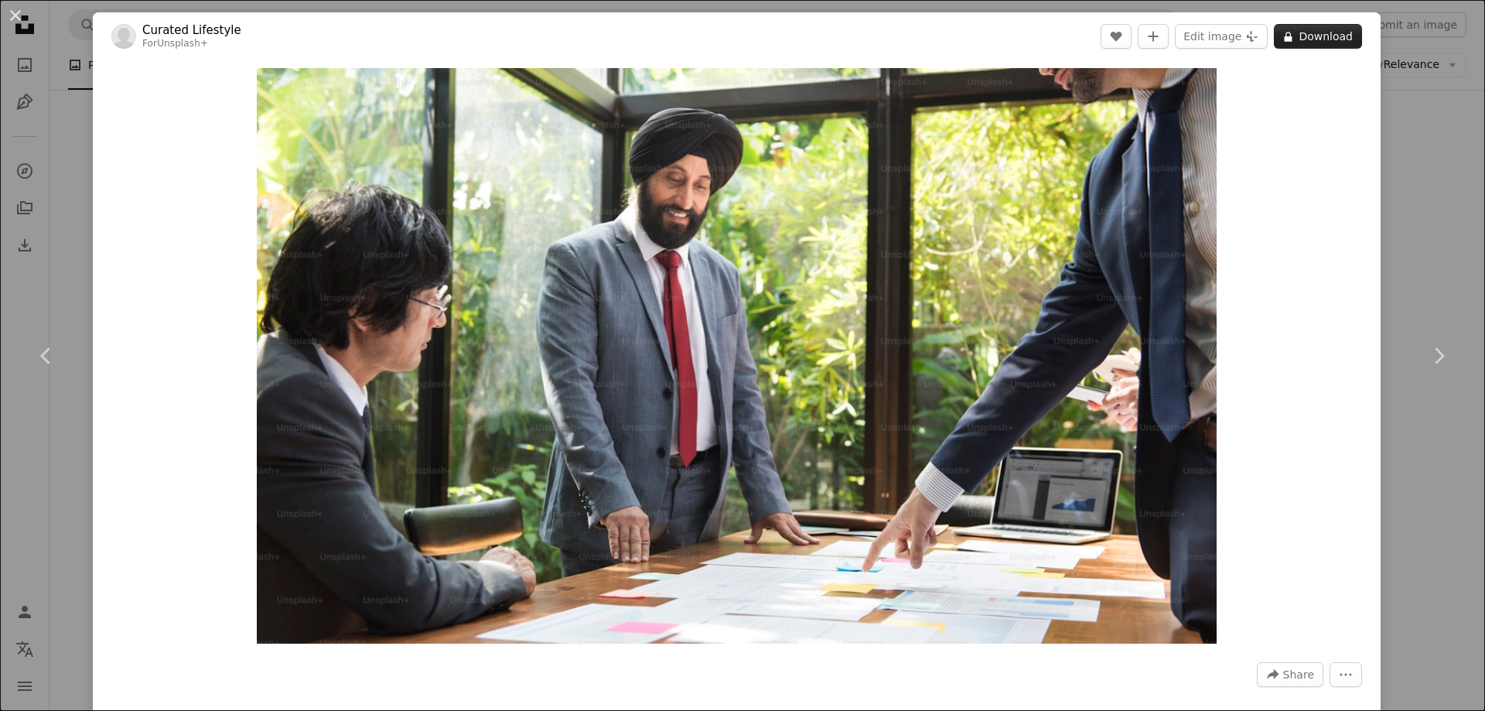
click at [1320, 39] on button "A lock Download" at bounding box center [1318, 36] width 88 height 25
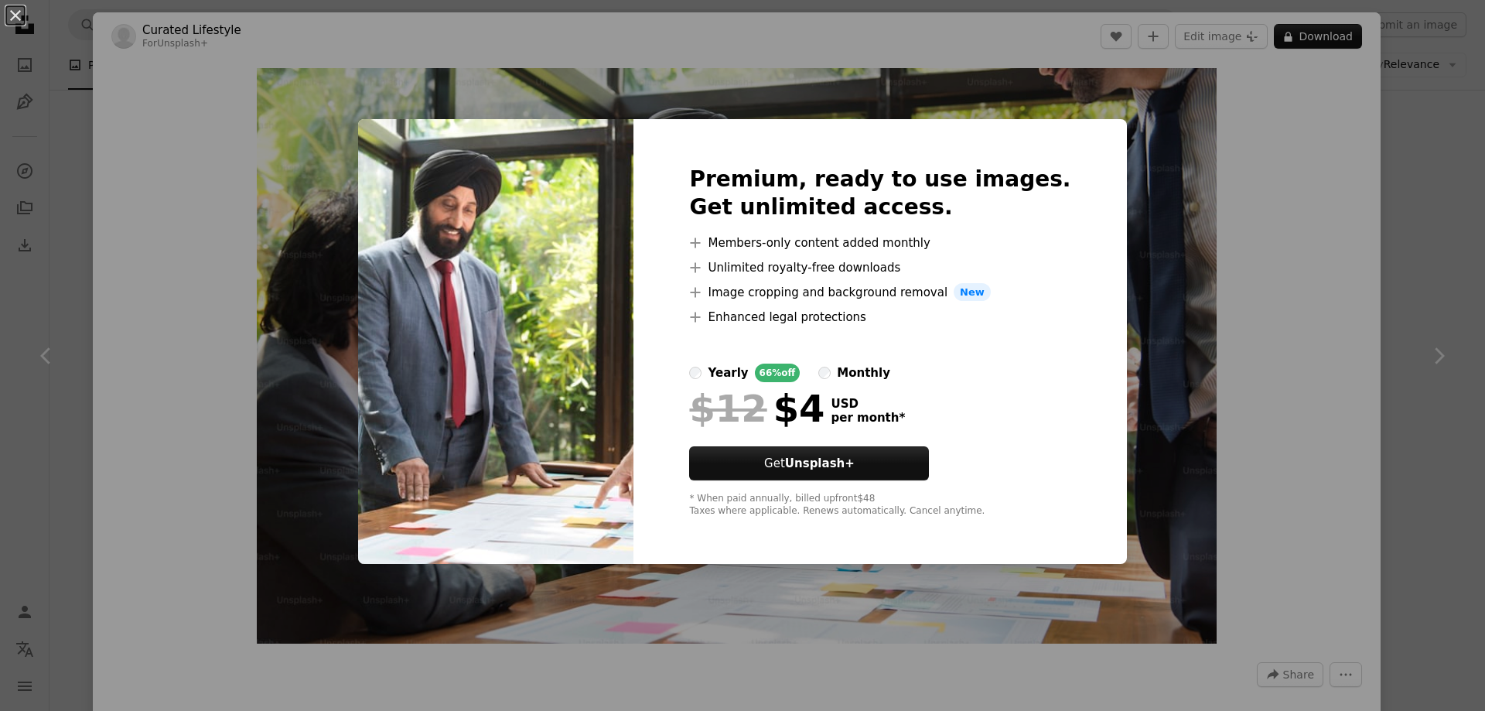
click at [1449, 139] on div "An X shape Premium, ready to use images. Get unlimited access. A plus sign Memb…" at bounding box center [742, 355] width 1485 height 711
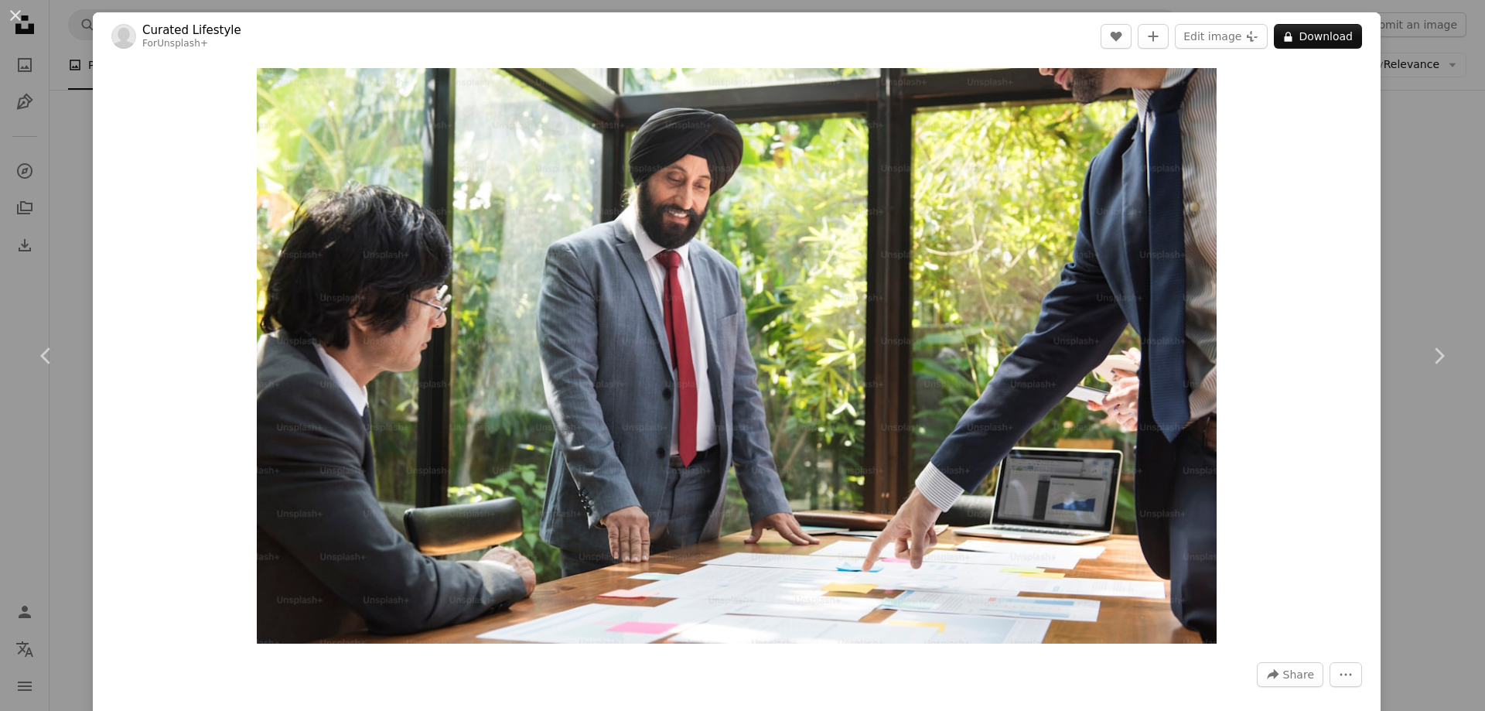
click at [1441, 139] on div "An X shape Chevron left Chevron right Curated Lifestyle For Unsplash+ A heart A…" at bounding box center [742, 355] width 1485 height 711
